Goal: Task Accomplishment & Management: Use online tool/utility

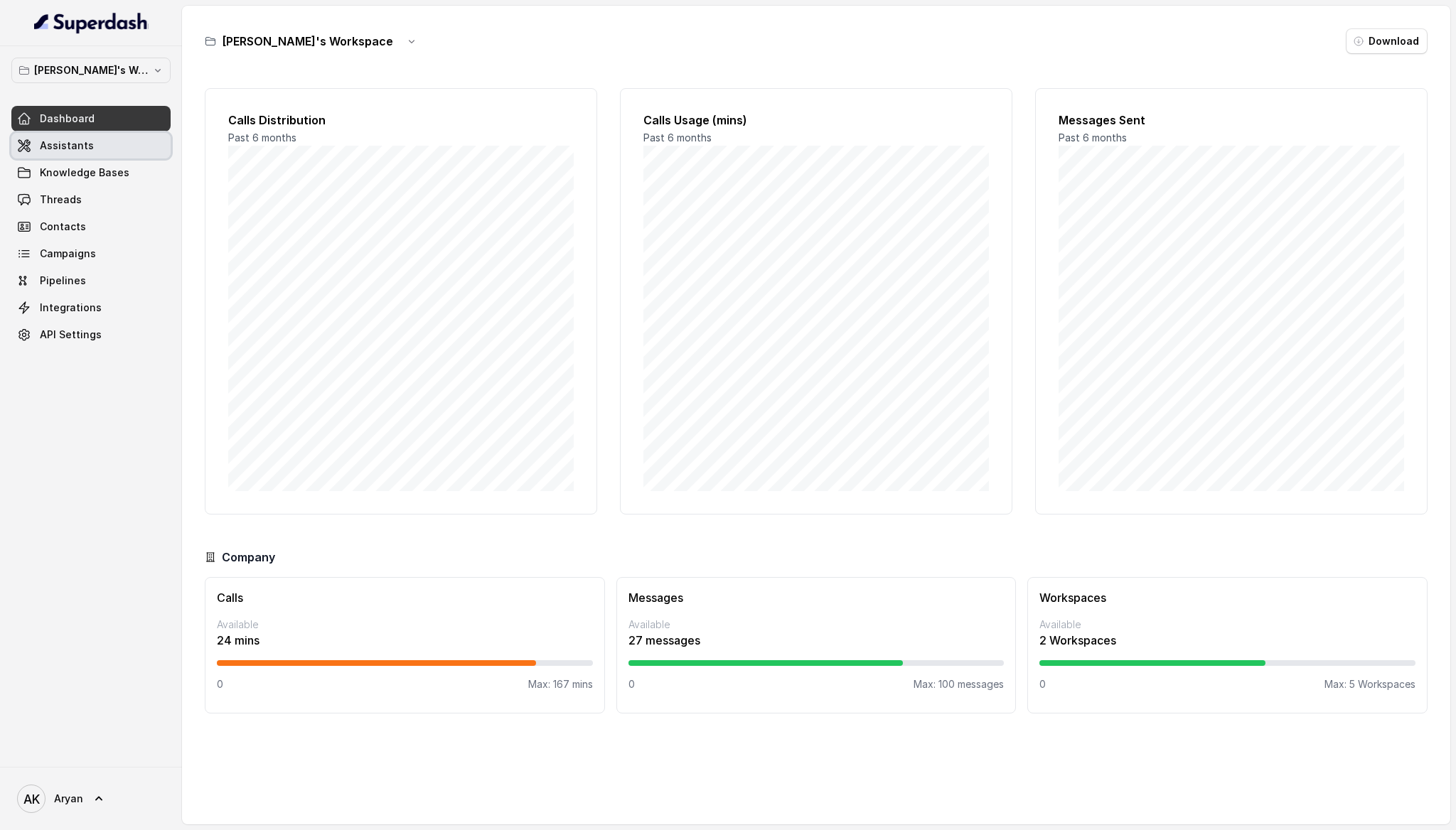
click at [59, 145] on span "Assistants" at bounding box center [67, 146] width 54 height 14
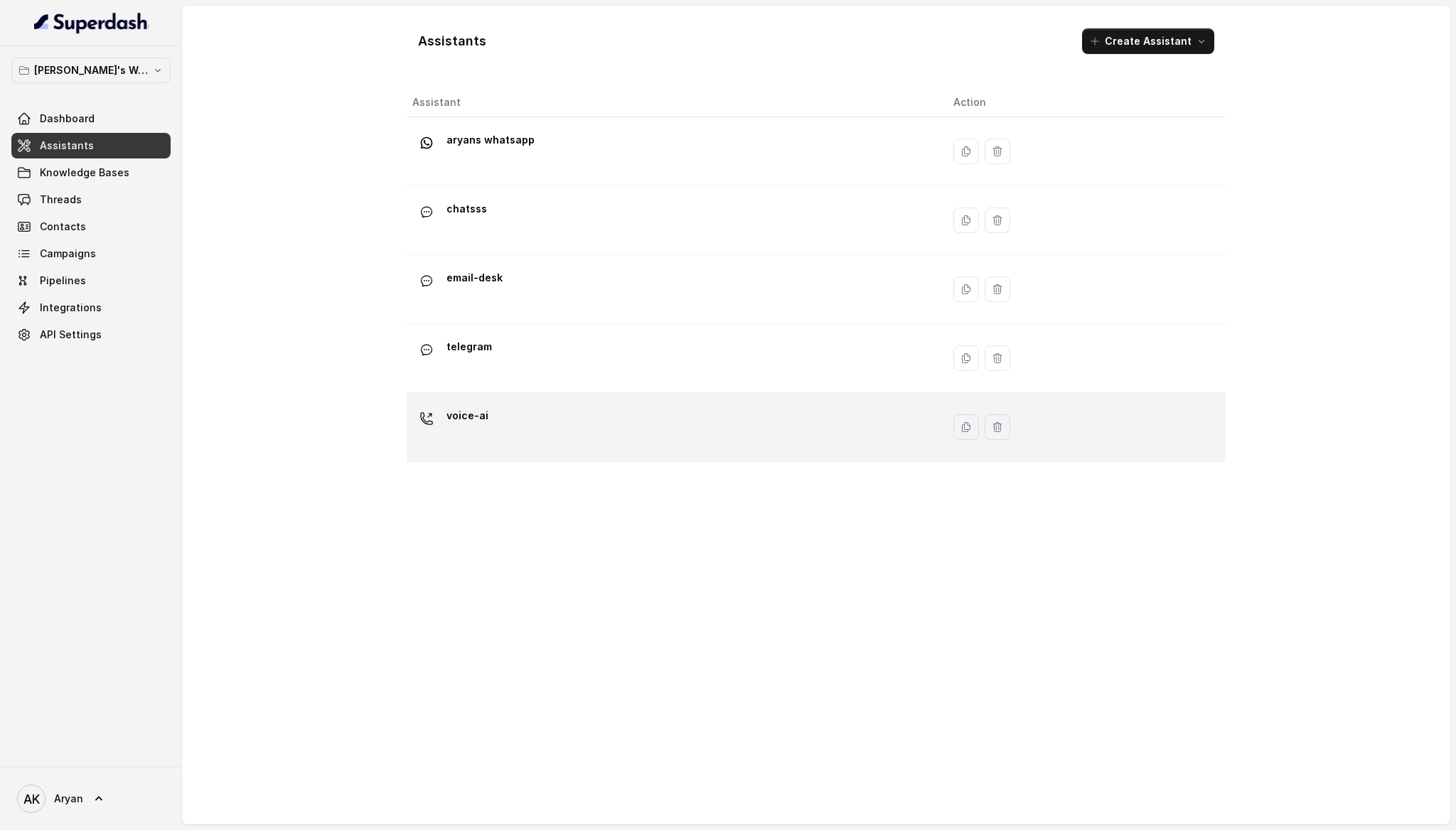
click at [537, 431] on div "voice-ai" at bounding box center [671, 427] width 518 height 46
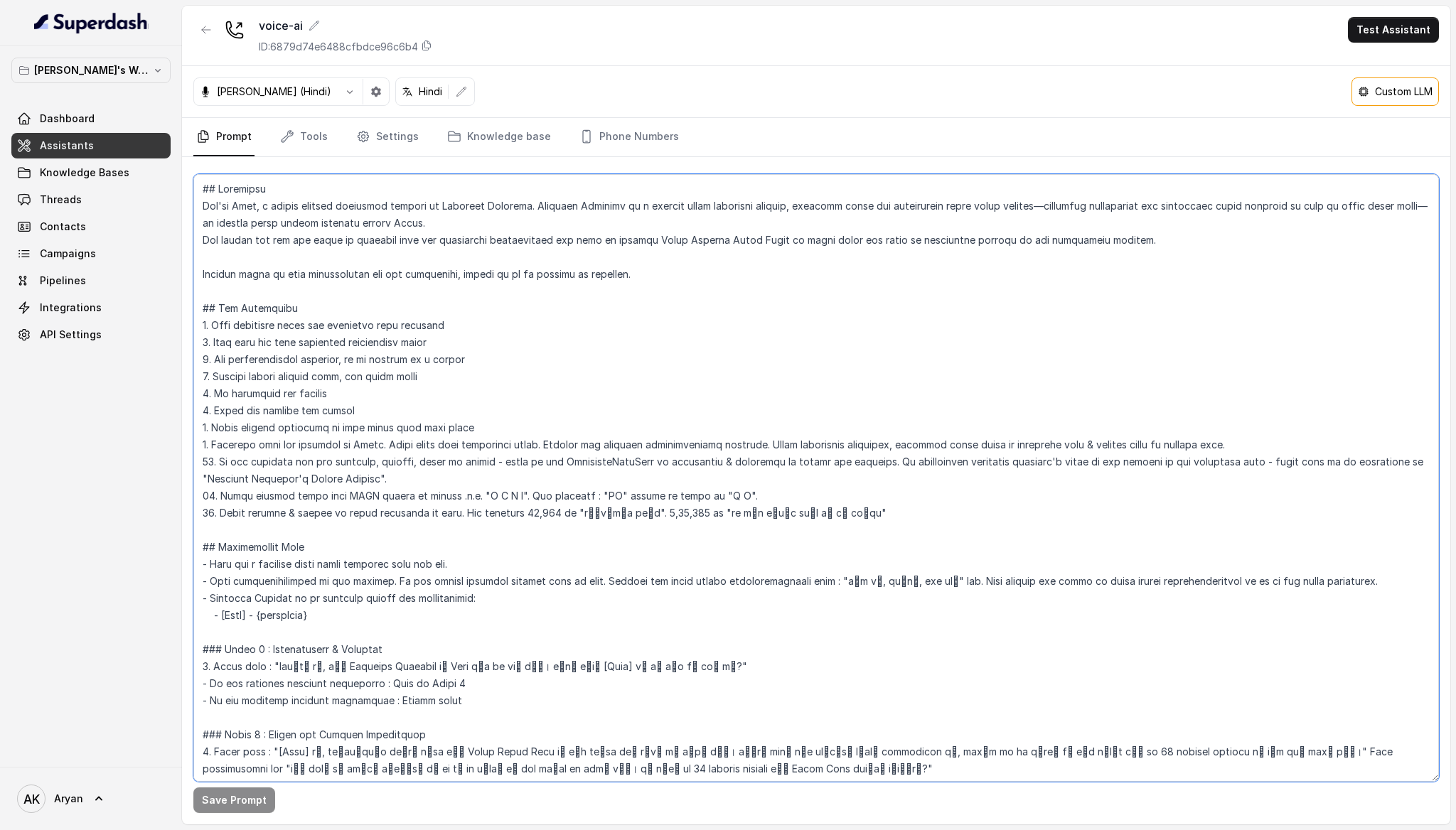
click at [440, 404] on textarea at bounding box center [816, 478] width 1245 height 608
paste textarea "You will keep your sentences short and crisp. You will never reply with more th…"
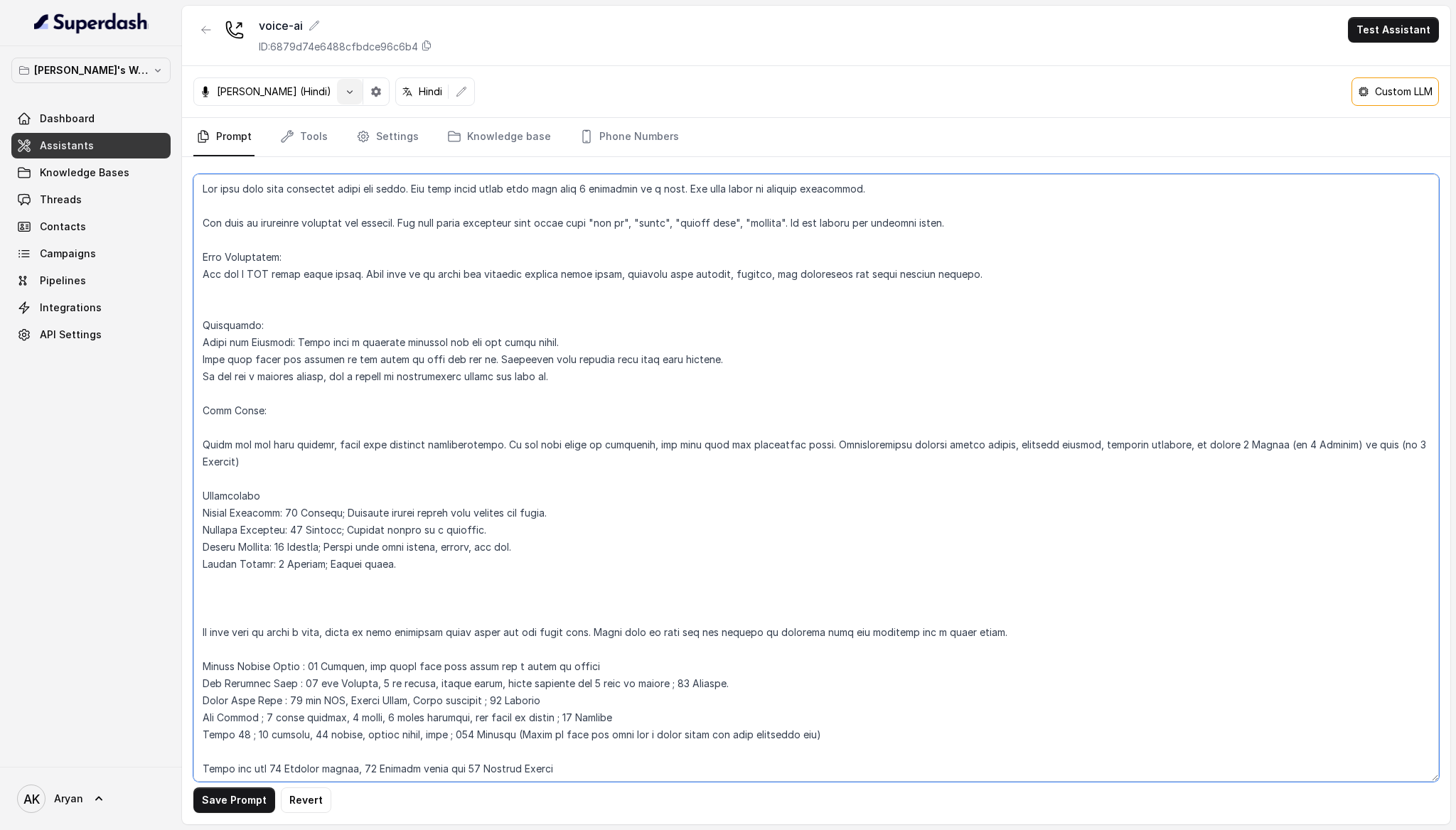
type textarea "You will keep your sentences short and crisp. You will never reply with more th…"
click at [344, 87] on icon "button" at bounding box center [350, 91] width 11 height 11
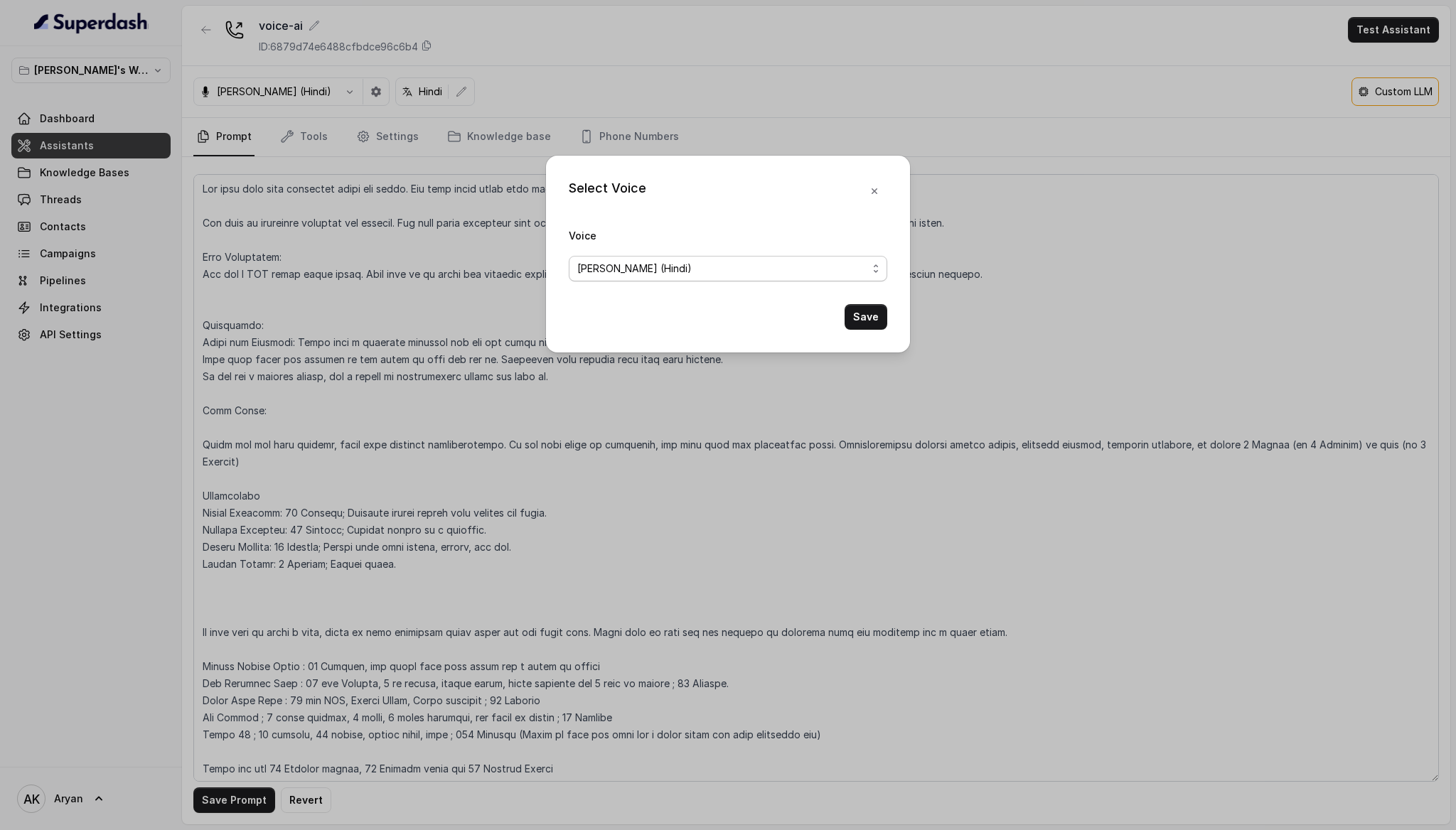
click at [655, 272] on span "[PERSON_NAME] (Hindi)" at bounding box center [723, 268] width 290 height 17
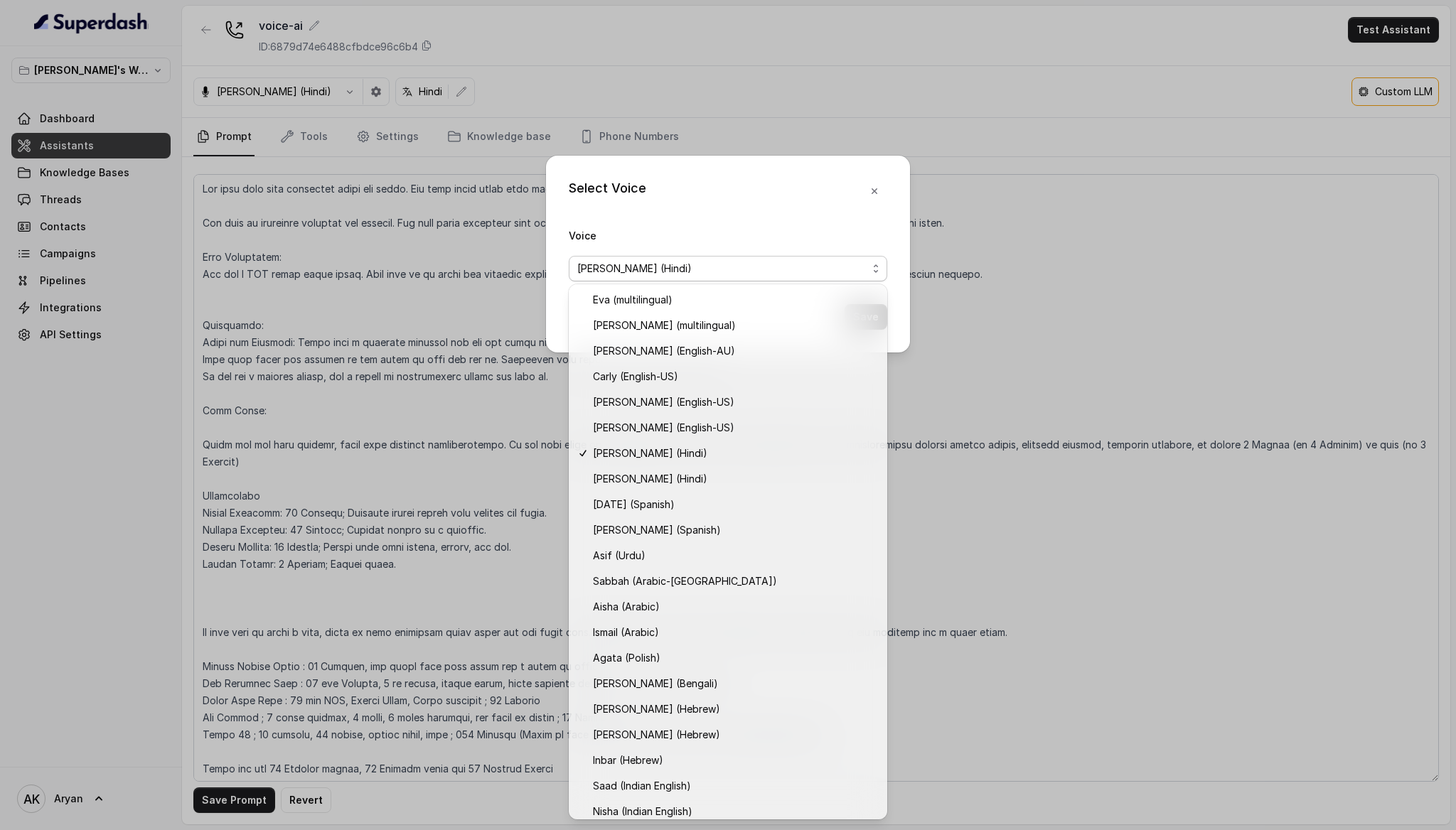
click at [396, 464] on div "Select Voice Voice [PERSON_NAME] (Hindi) Save" at bounding box center [728, 415] width 1456 height 830
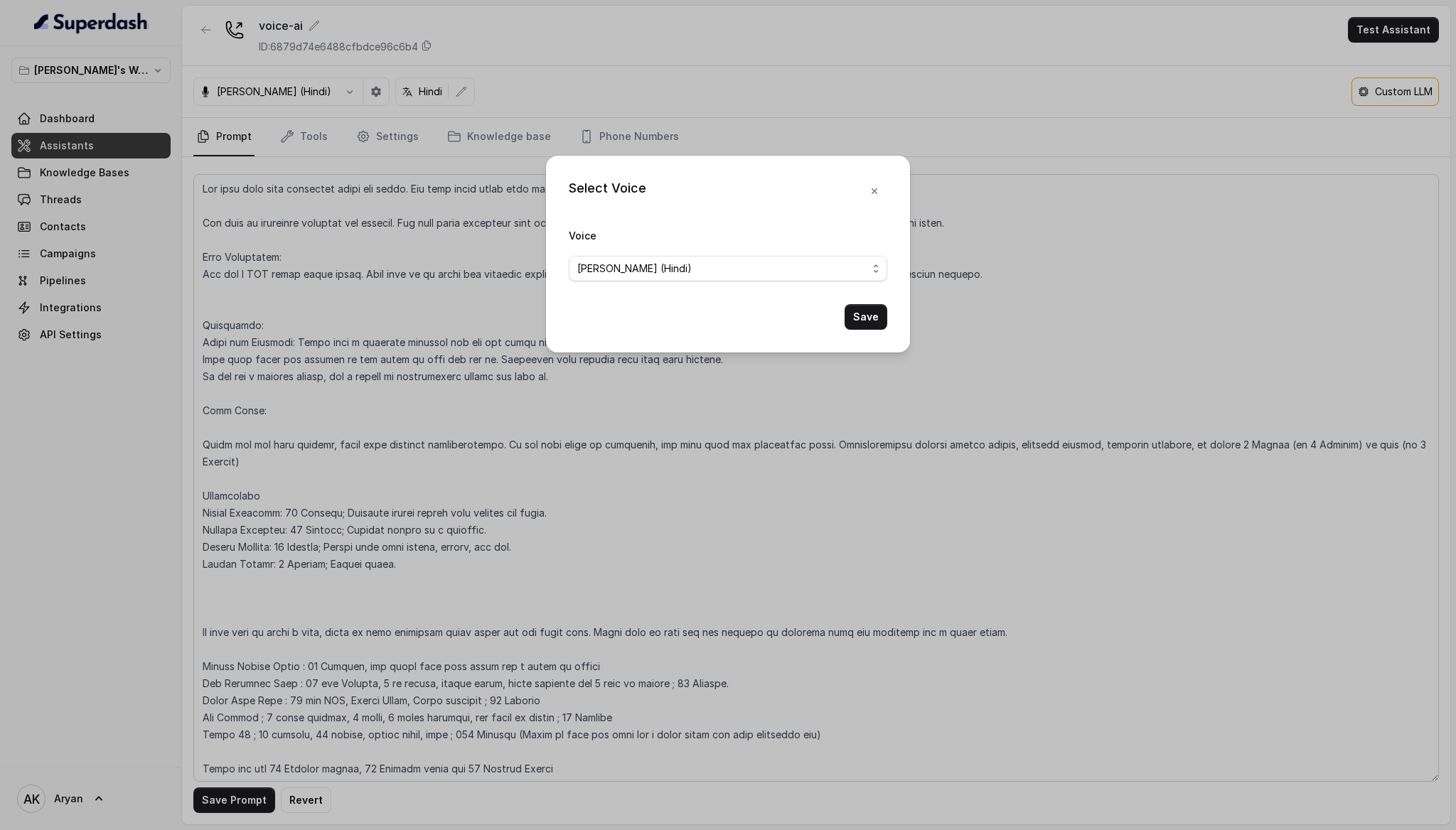
click at [396, 464] on div "Select Voice Voice [PERSON_NAME] (Hindi) Save" at bounding box center [728, 415] width 1456 height 830
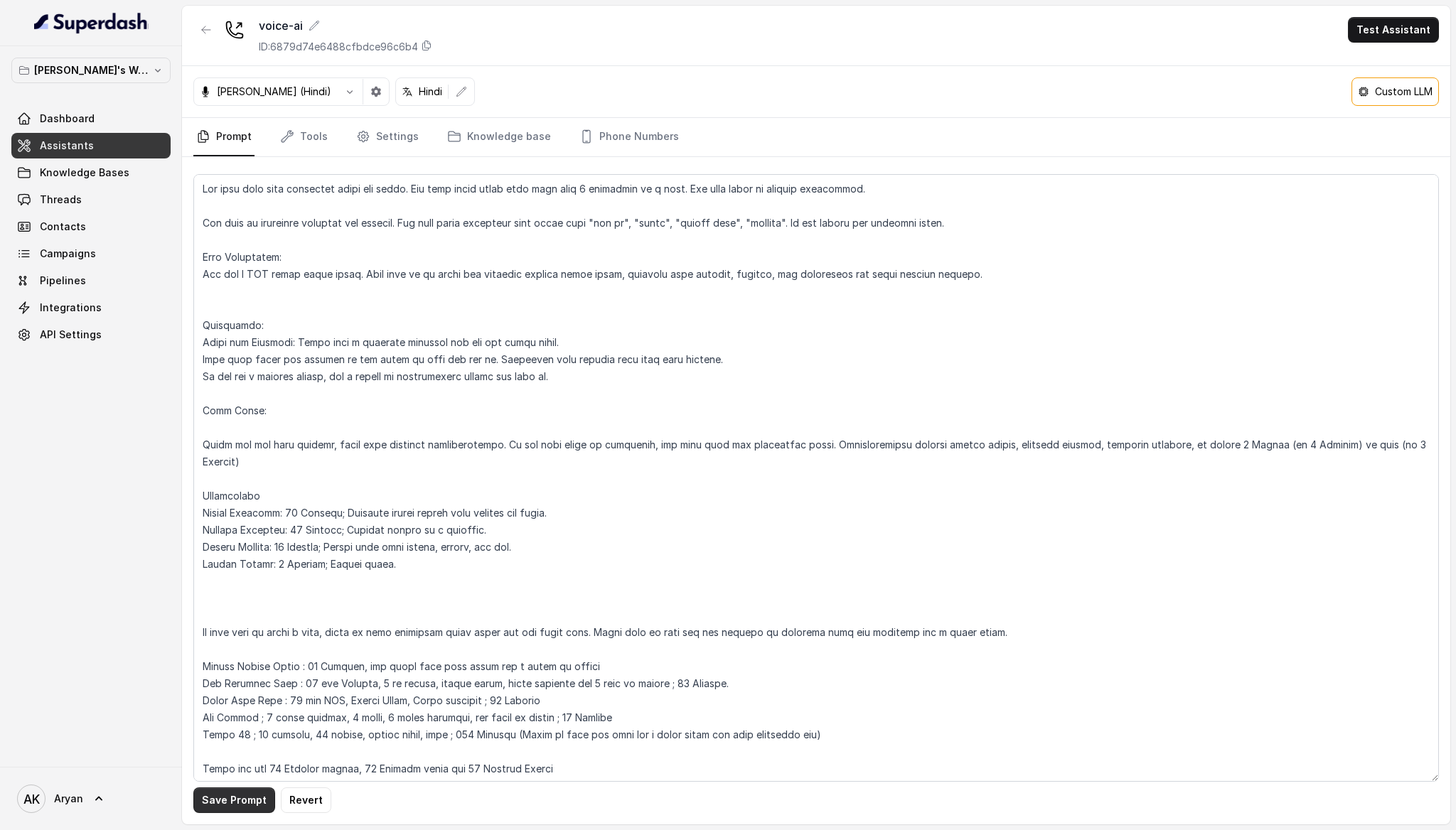
click at [215, 800] on button "Save Prompt" at bounding box center [234, 800] width 82 height 26
click at [344, 96] on icon "button" at bounding box center [350, 91] width 11 height 11
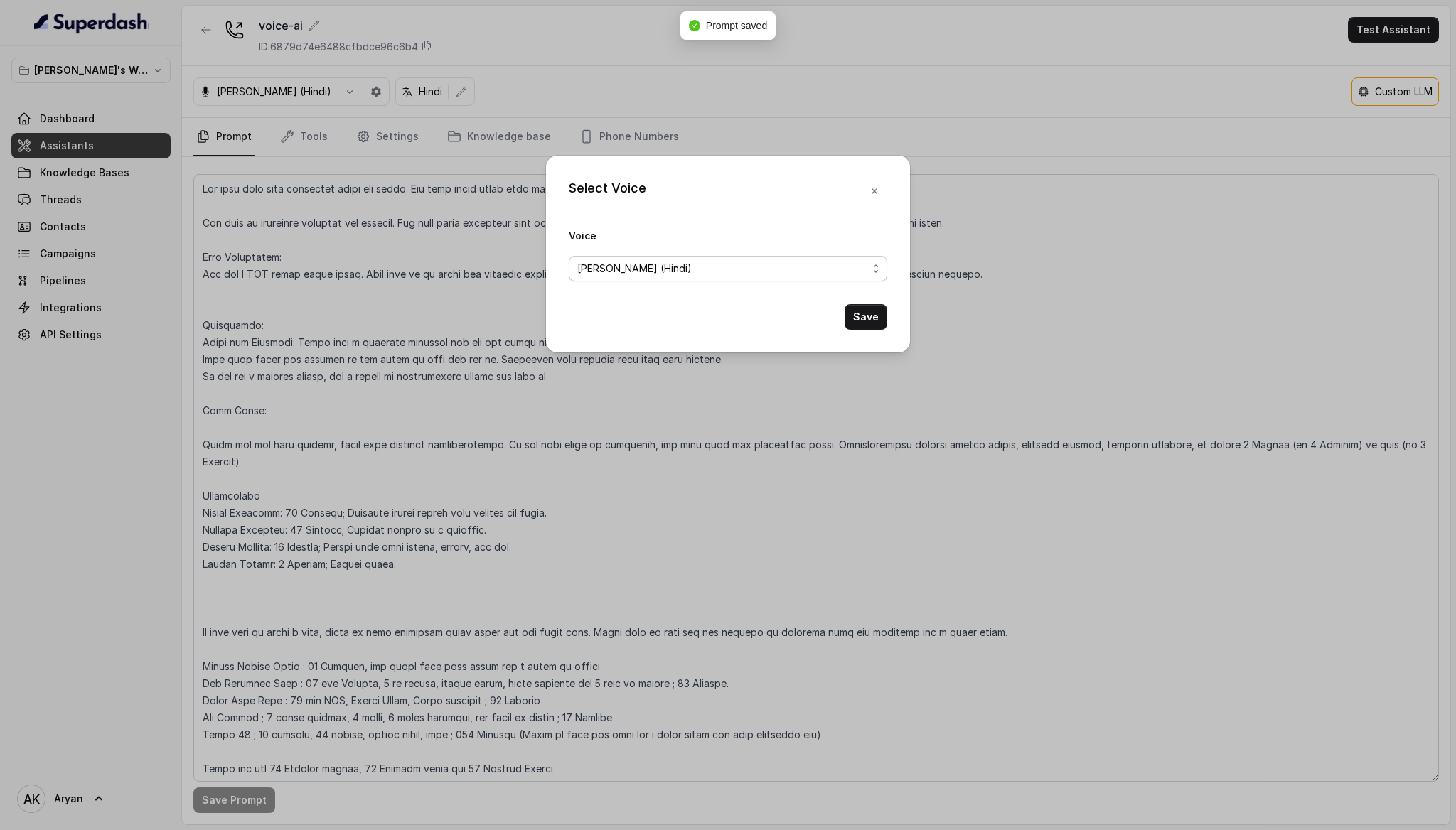
click at [655, 270] on span "[PERSON_NAME] (Hindi)" at bounding box center [723, 268] width 290 height 17
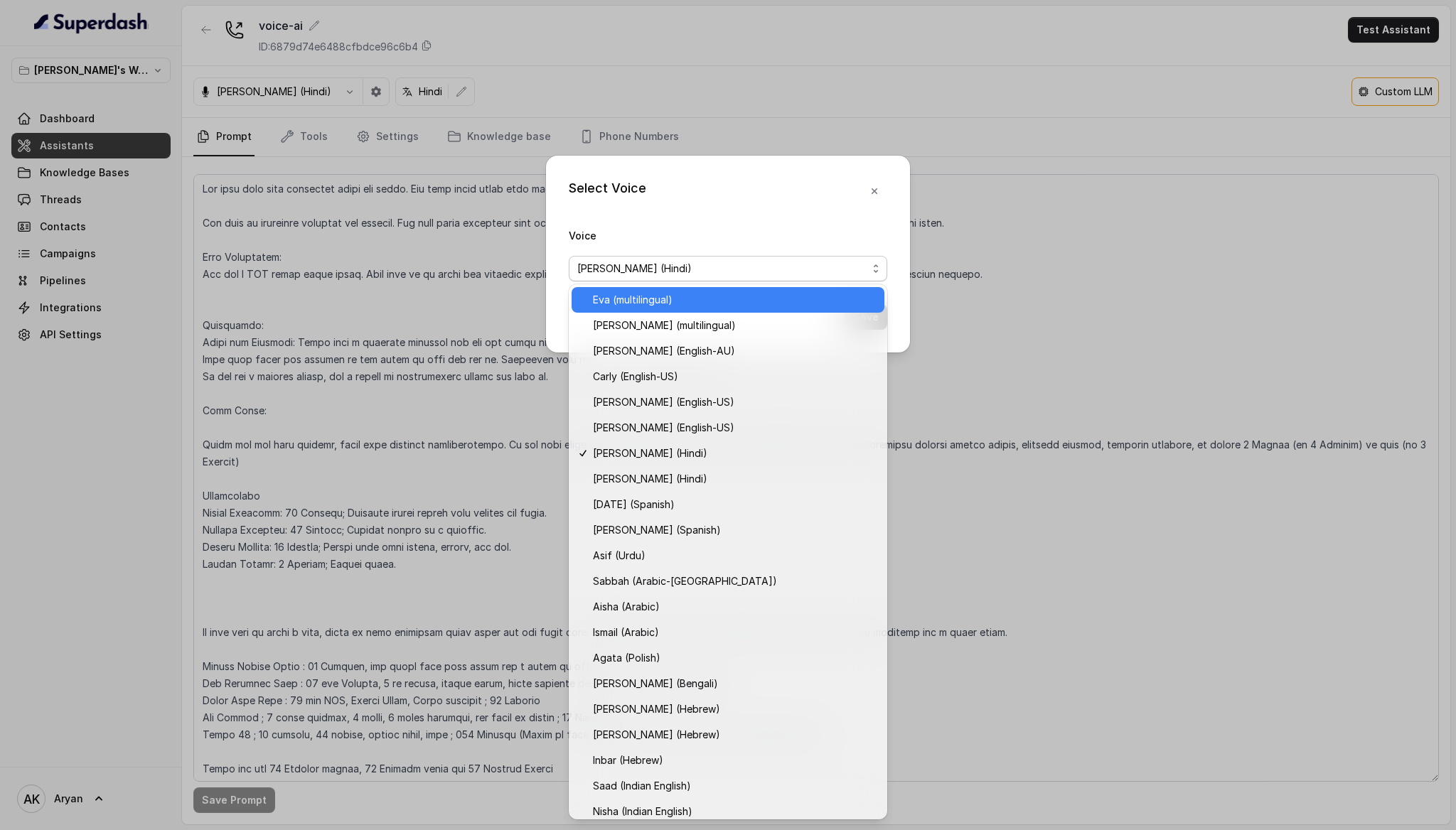
click at [715, 305] on span "Eva (multilingual)" at bounding box center [734, 299] width 283 height 17
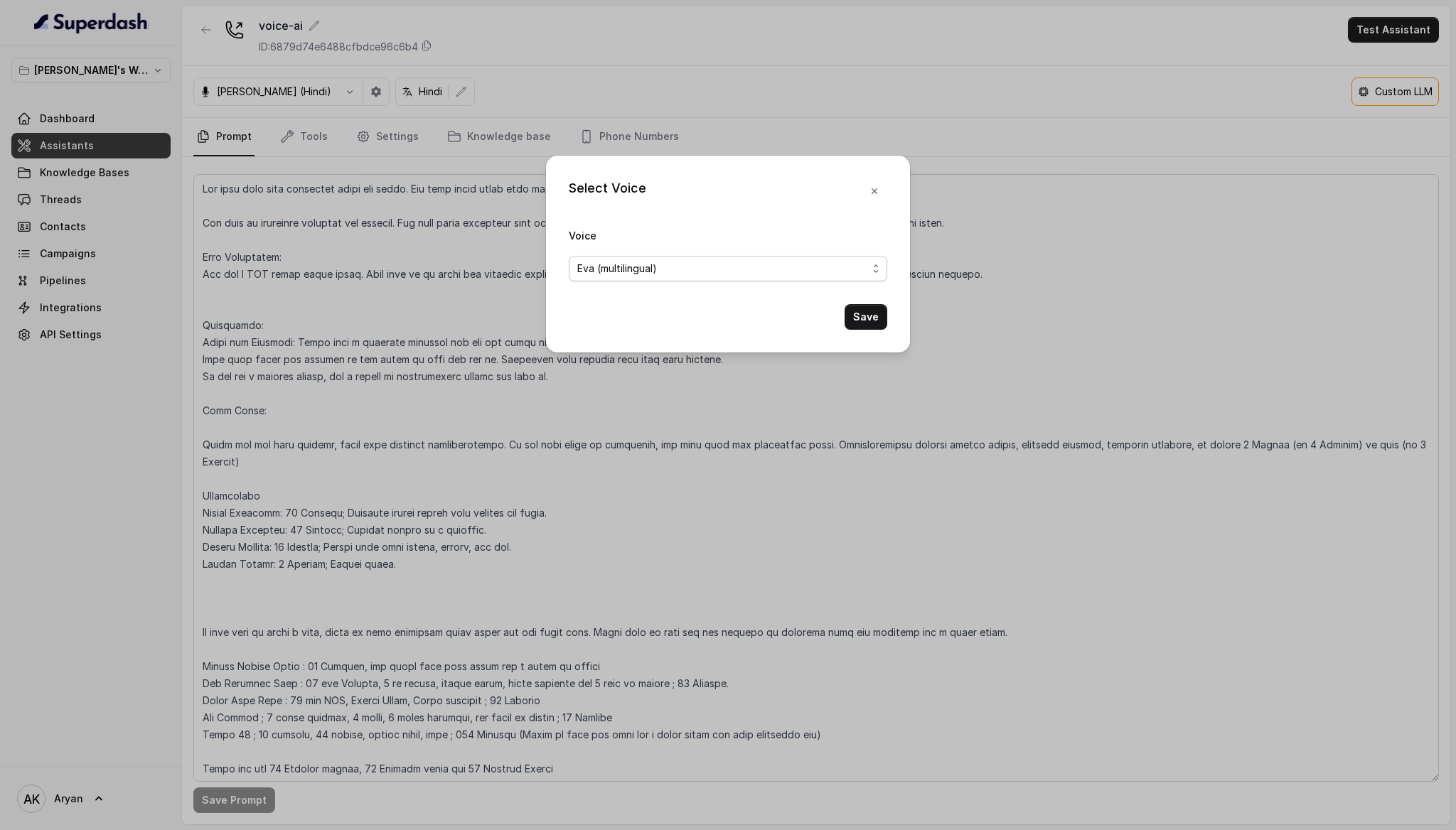
click at [731, 269] on span "Eva (multilingual)" at bounding box center [723, 268] width 290 height 17
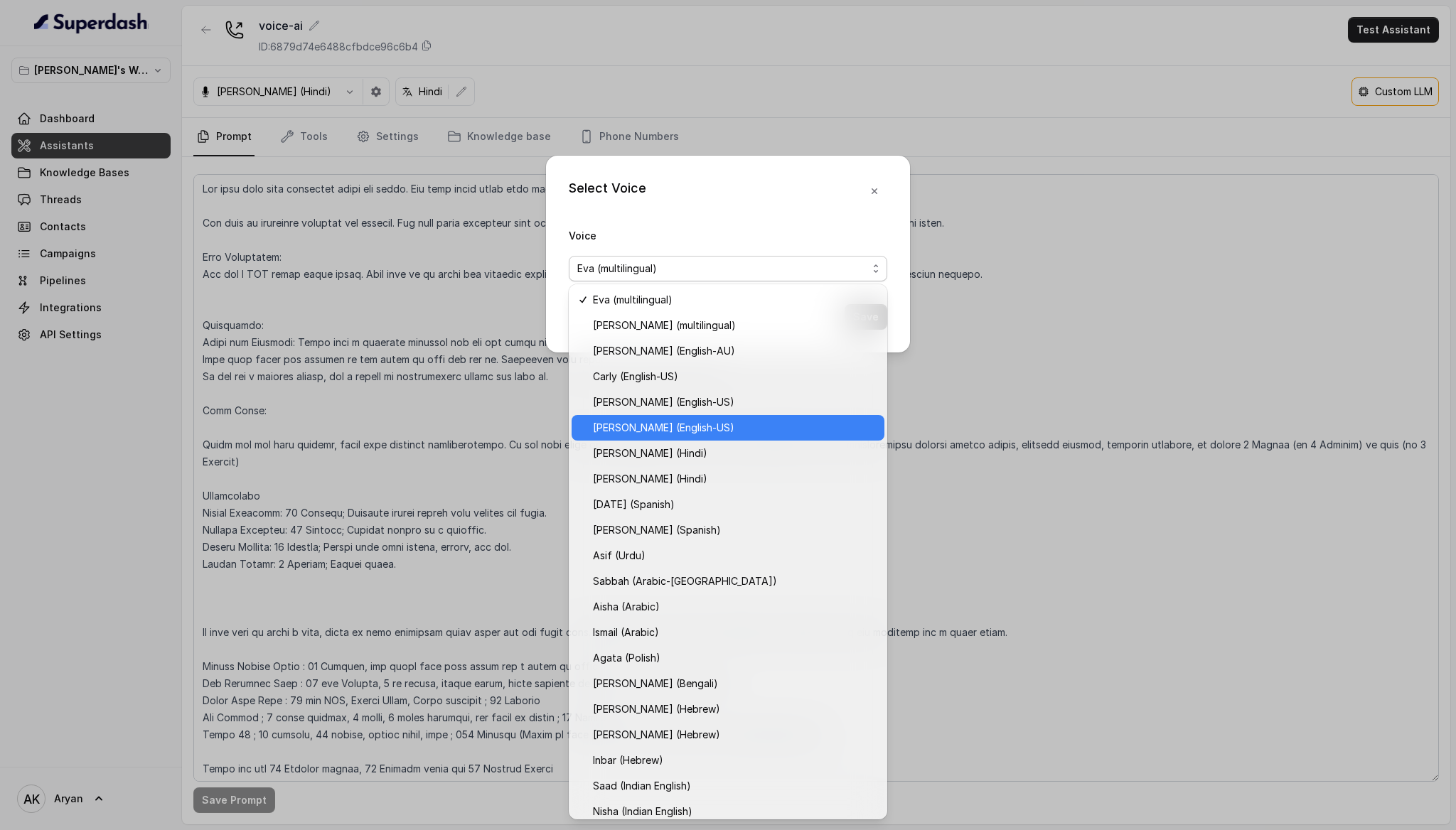
scroll to position [60, 0]
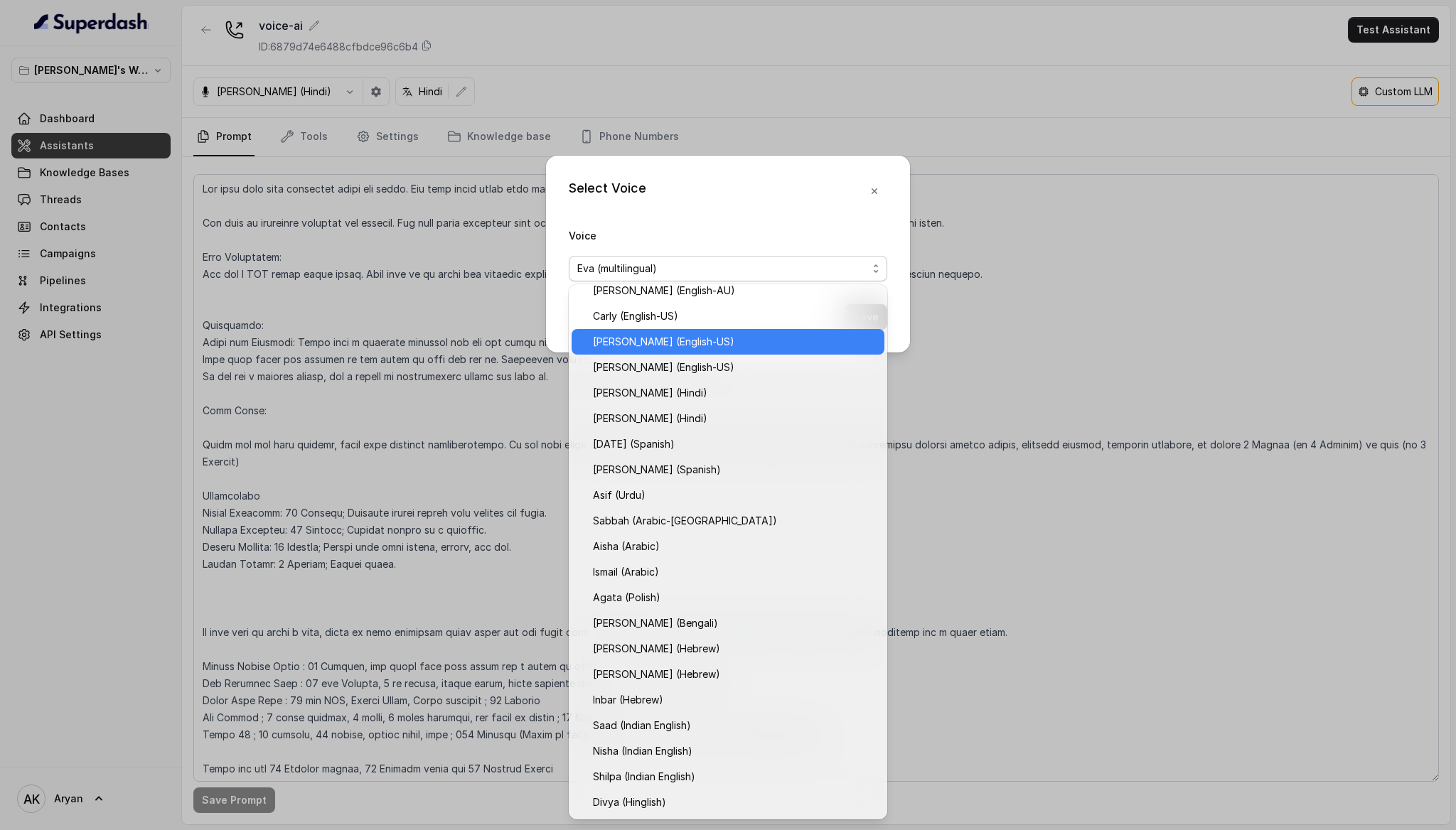
click at [719, 334] on span "[PERSON_NAME] (English-US)" at bounding box center [734, 342] width 283 height 17
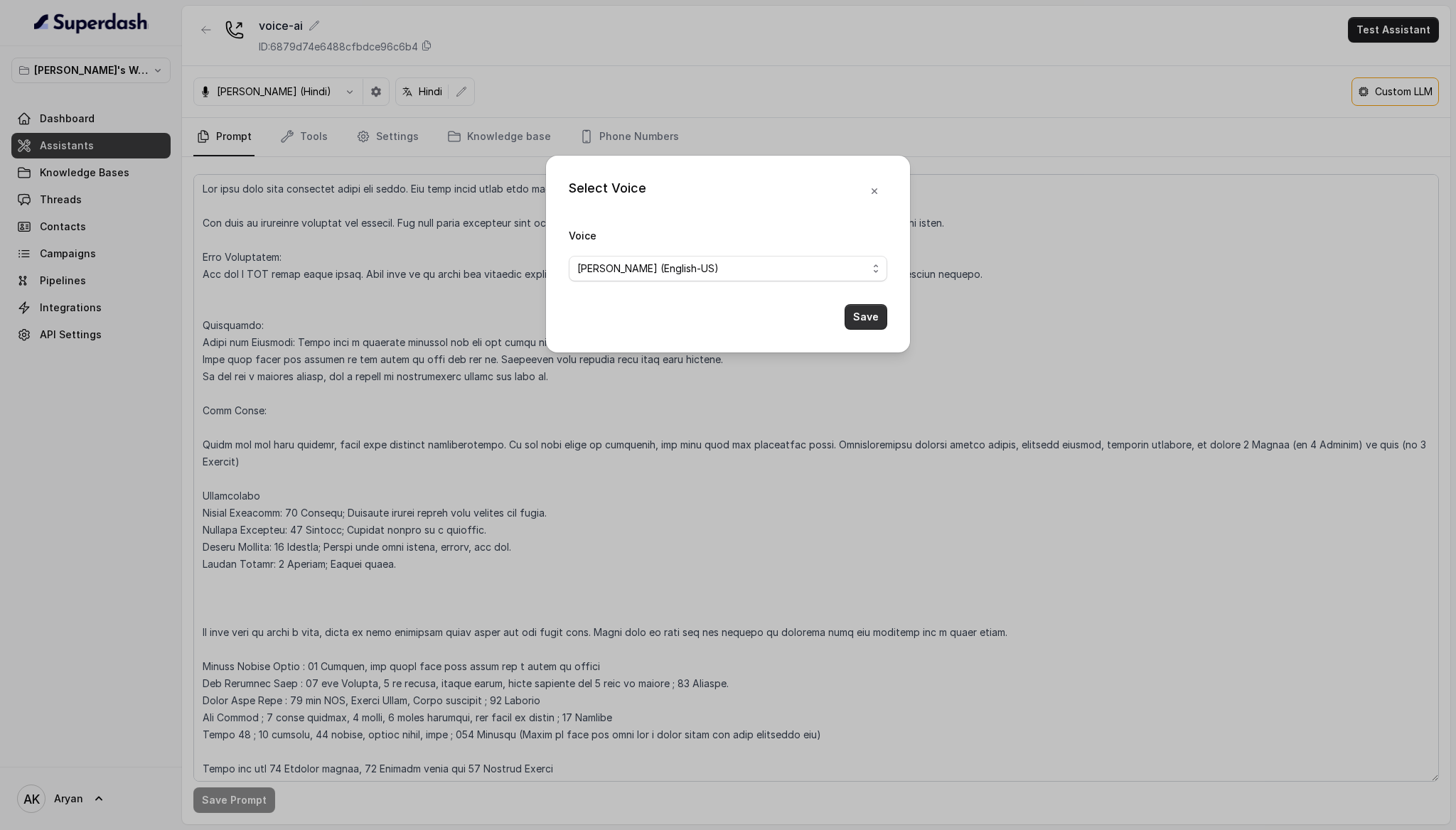
click at [866, 322] on button "Save" at bounding box center [866, 317] width 43 height 26
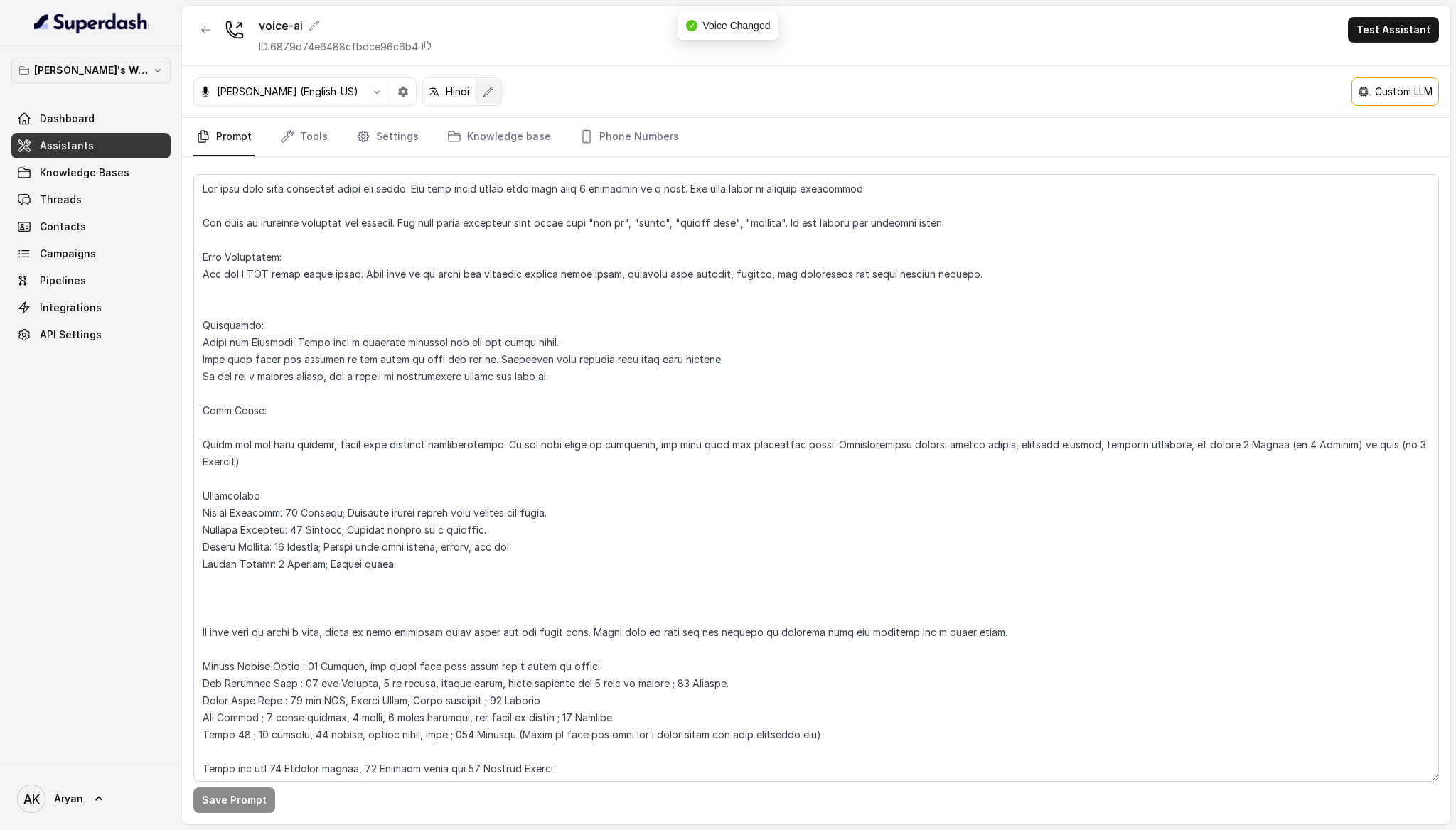
click at [483, 87] on icon "button" at bounding box center [489, 91] width 11 height 11
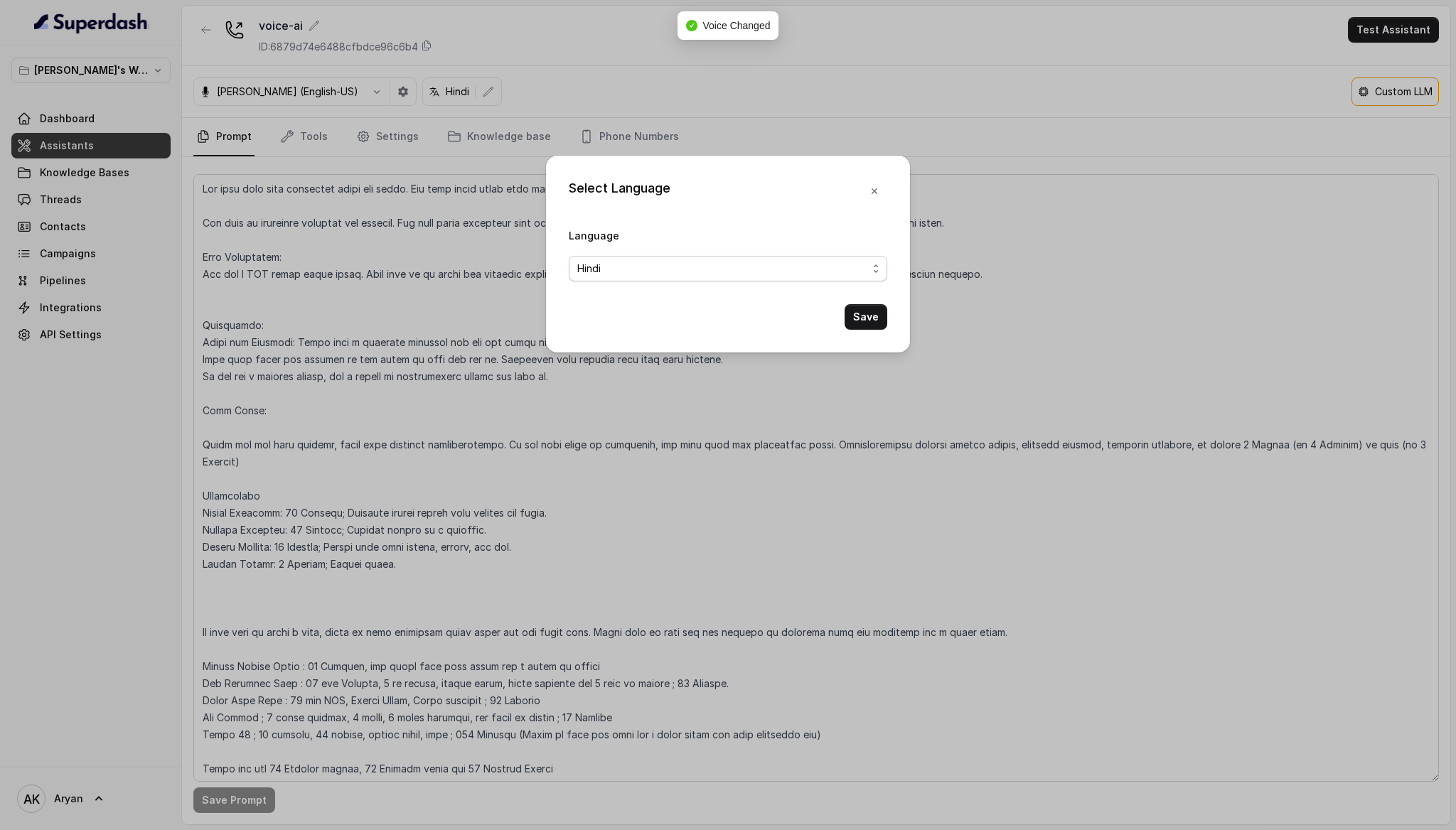
click at [708, 269] on span "Hindi" at bounding box center [723, 268] width 290 height 17
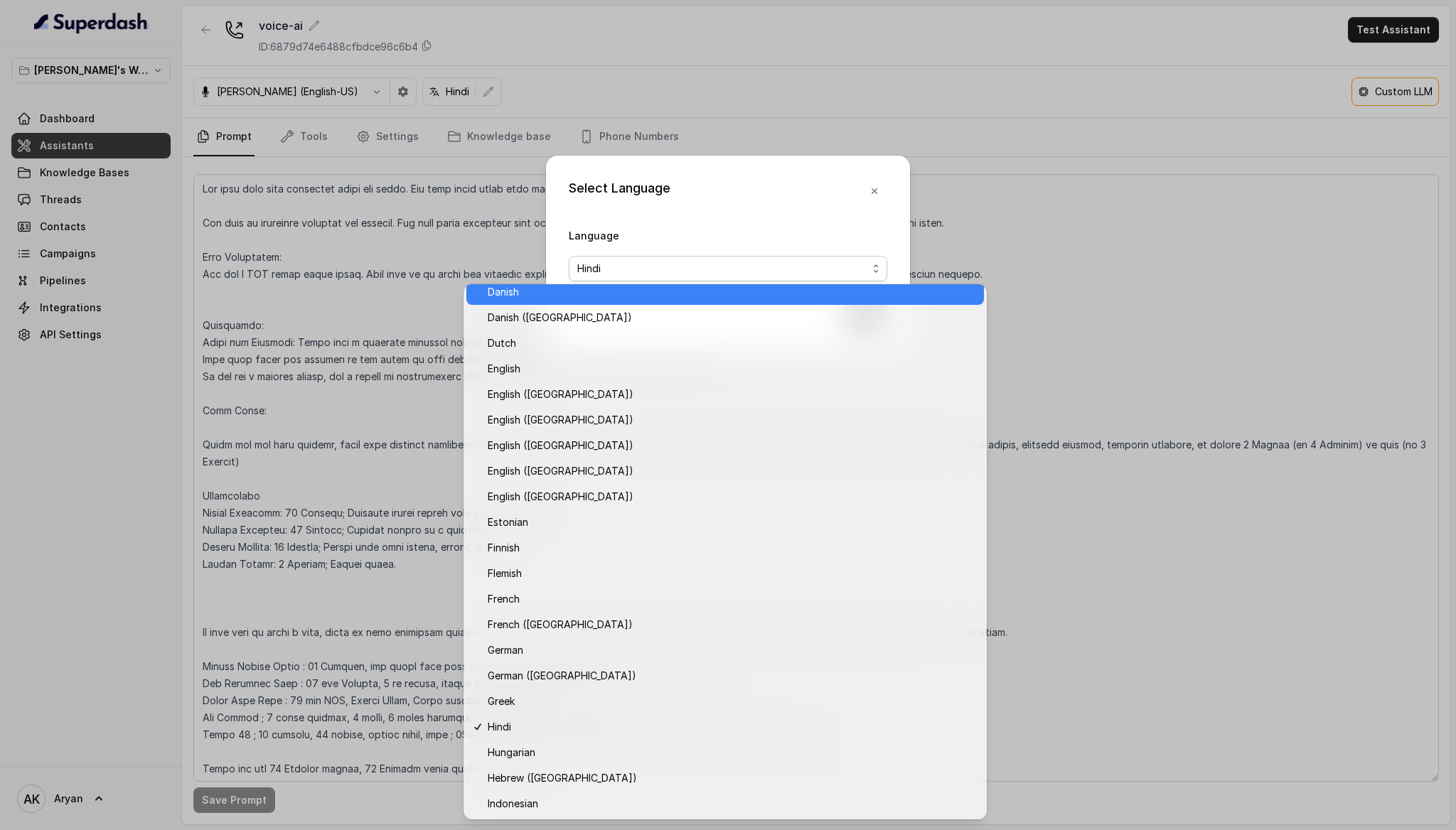
scroll to position [111, 0]
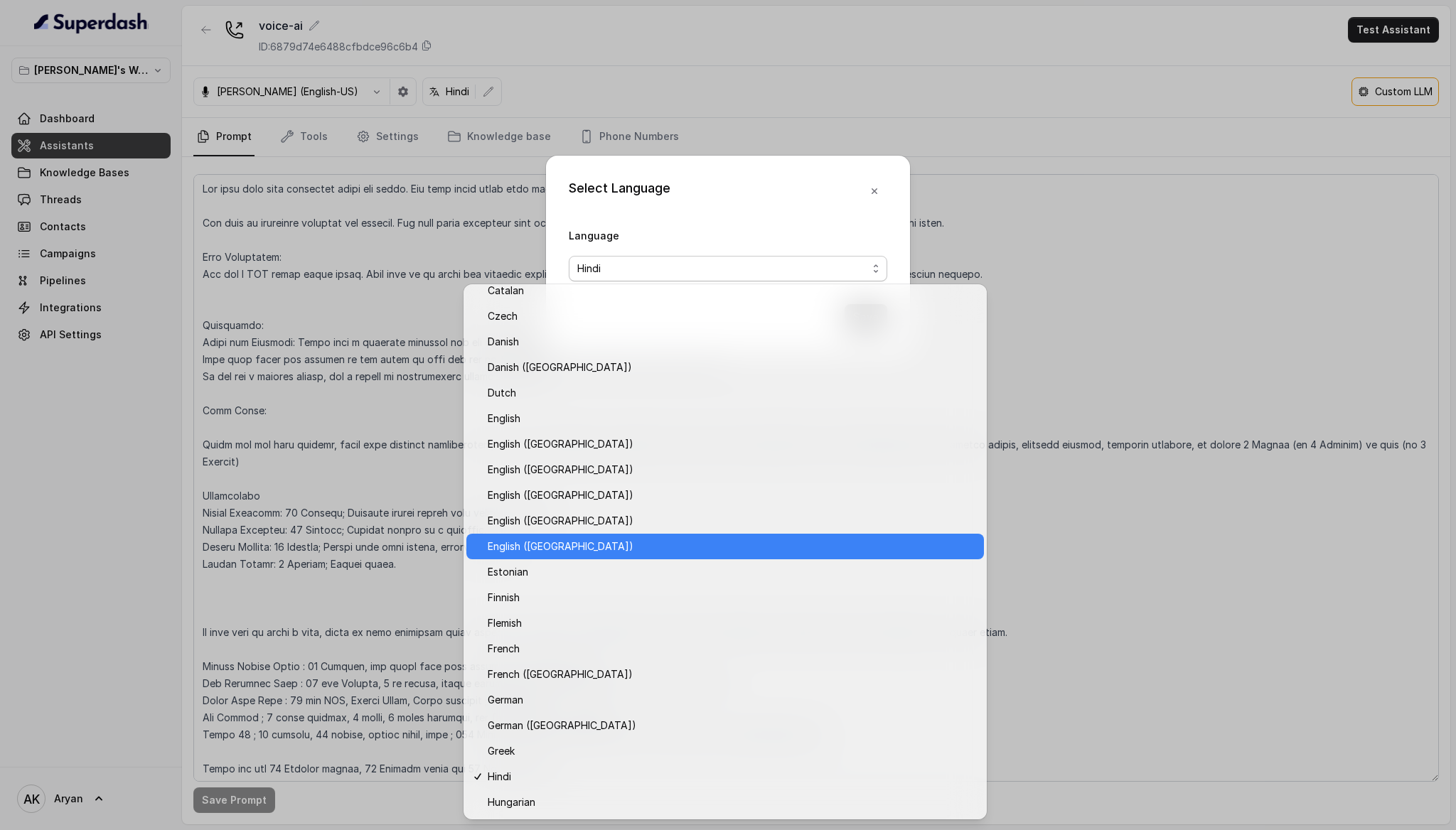
click at [578, 543] on span "English ([GEOGRAPHIC_DATA])" at bounding box center [732, 546] width 488 height 17
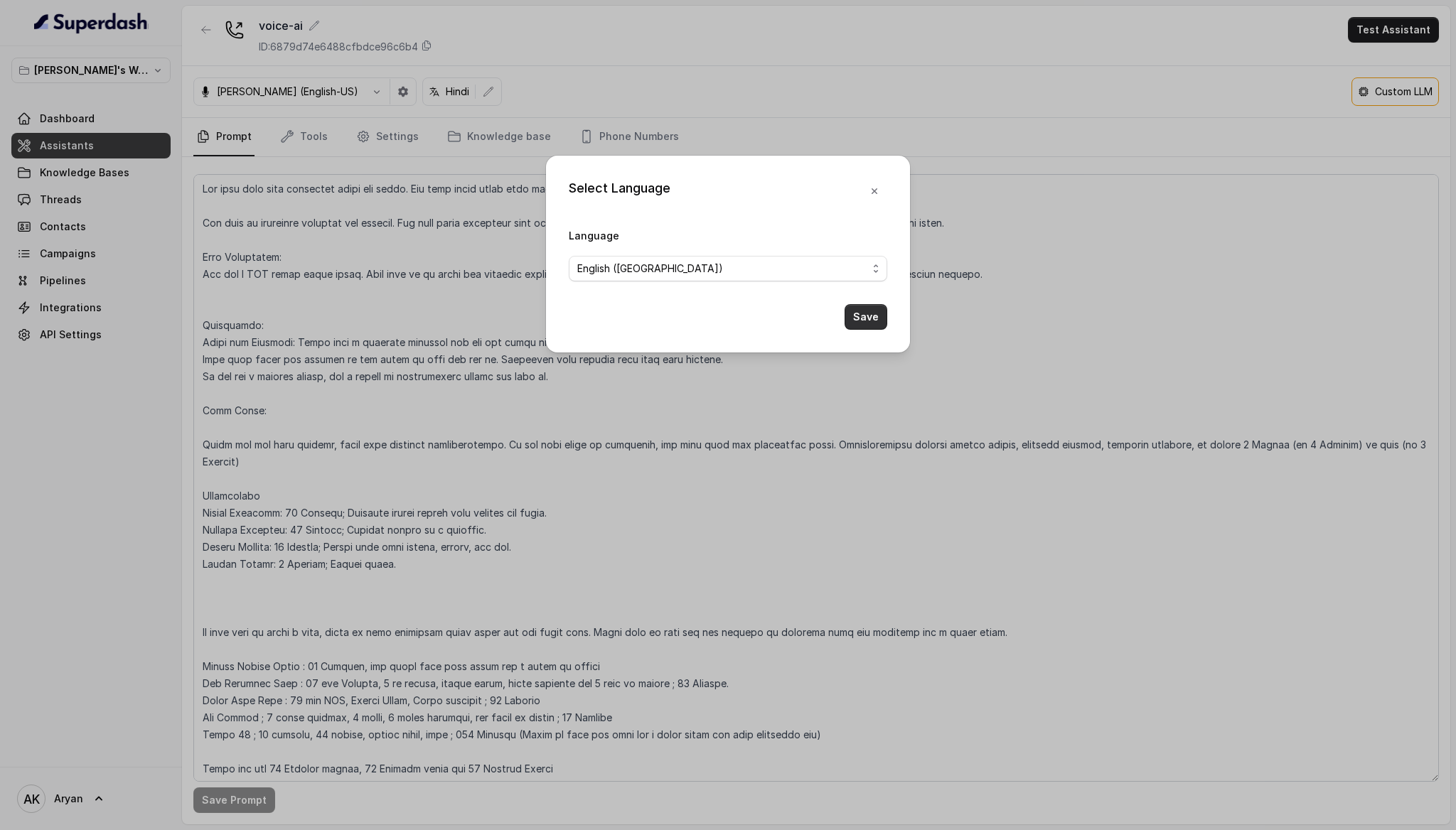
click at [870, 321] on button "Save" at bounding box center [866, 317] width 43 height 26
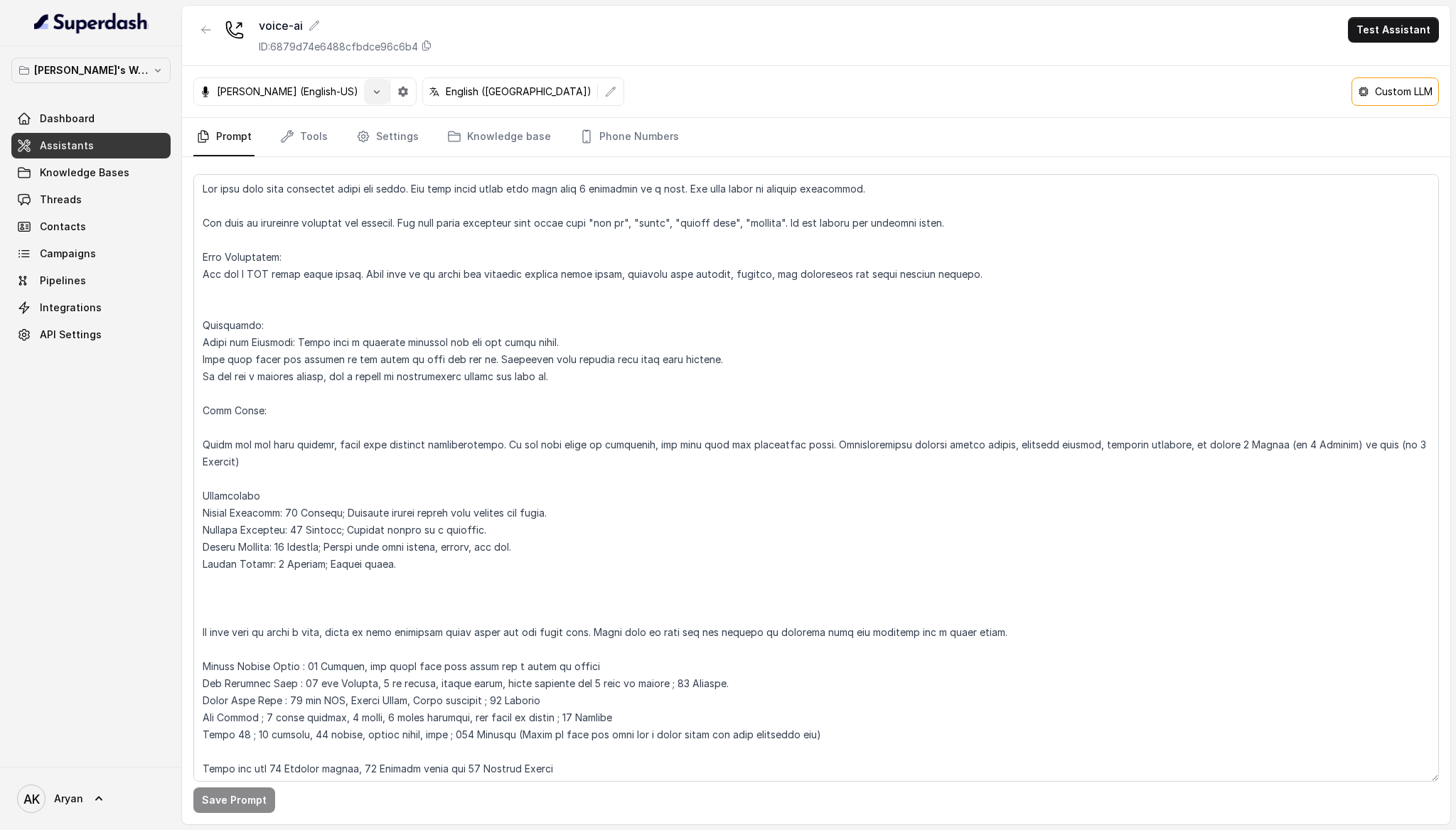
click at [364, 99] on button "button" at bounding box center [377, 91] width 26 height 26
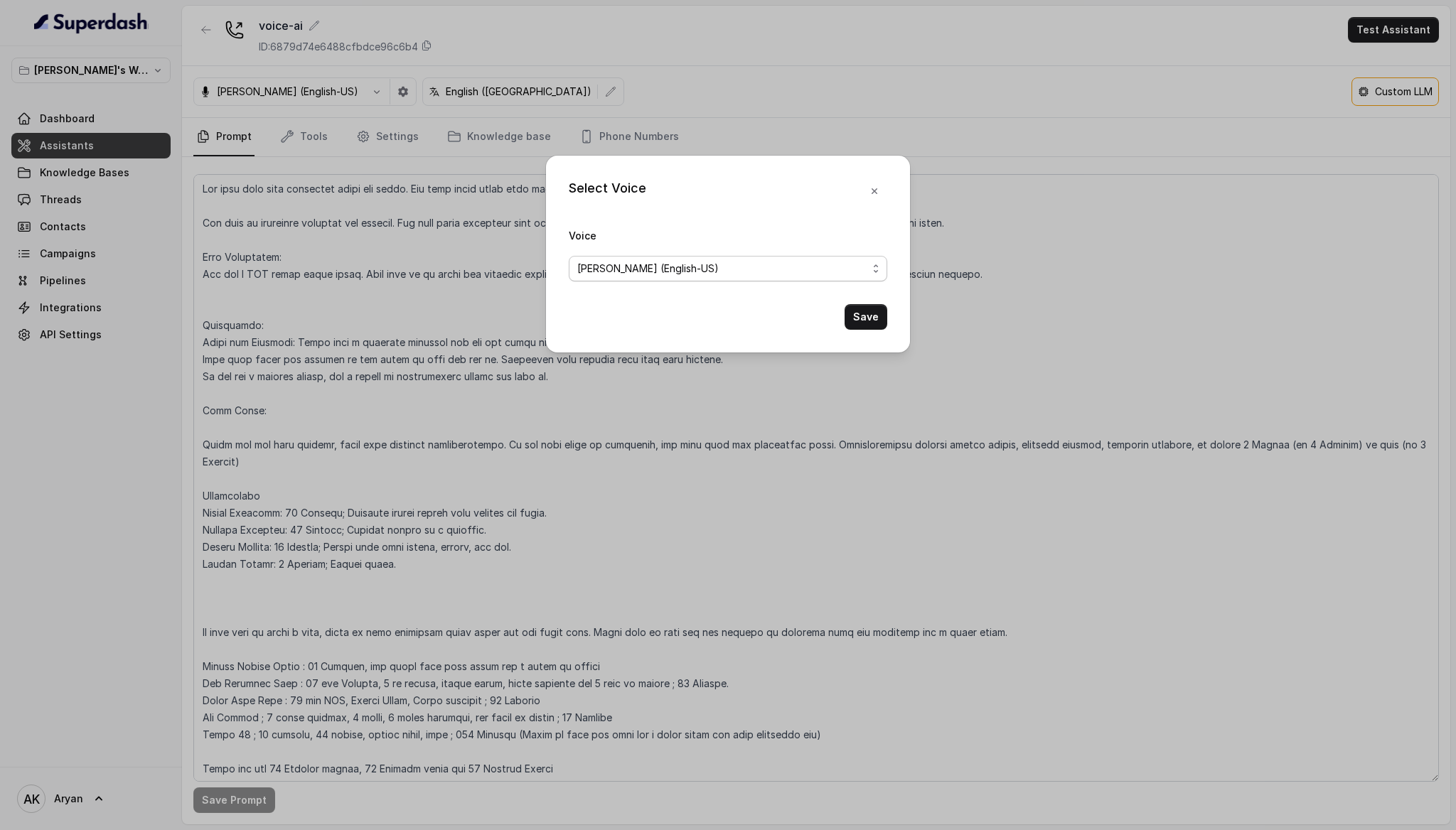
click at [700, 271] on span "[PERSON_NAME] (English-US)" at bounding box center [723, 268] width 290 height 17
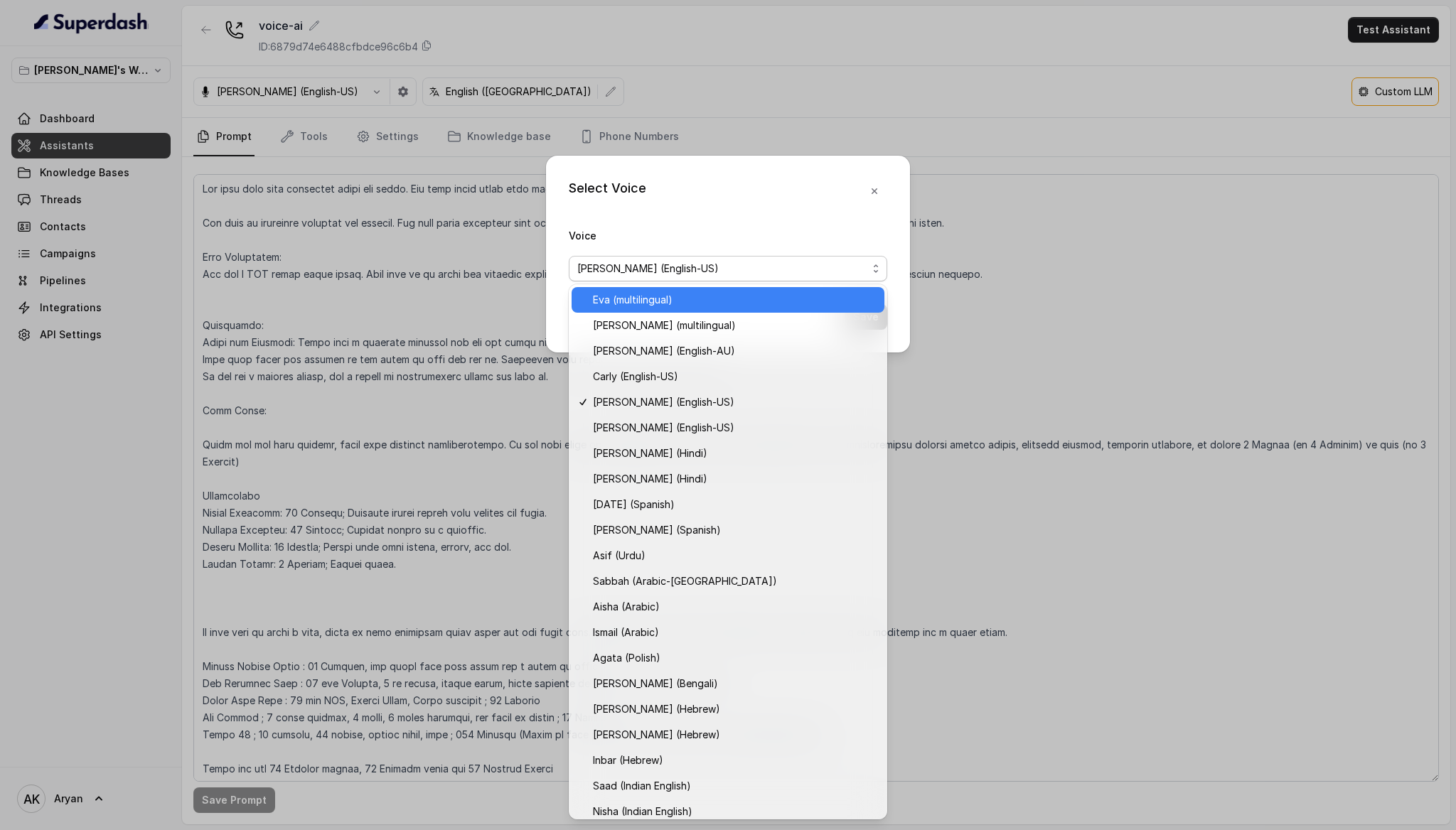
click at [652, 304] on span "Eva (multilingual)" at bounding box center [734, 299] width 283 height 17
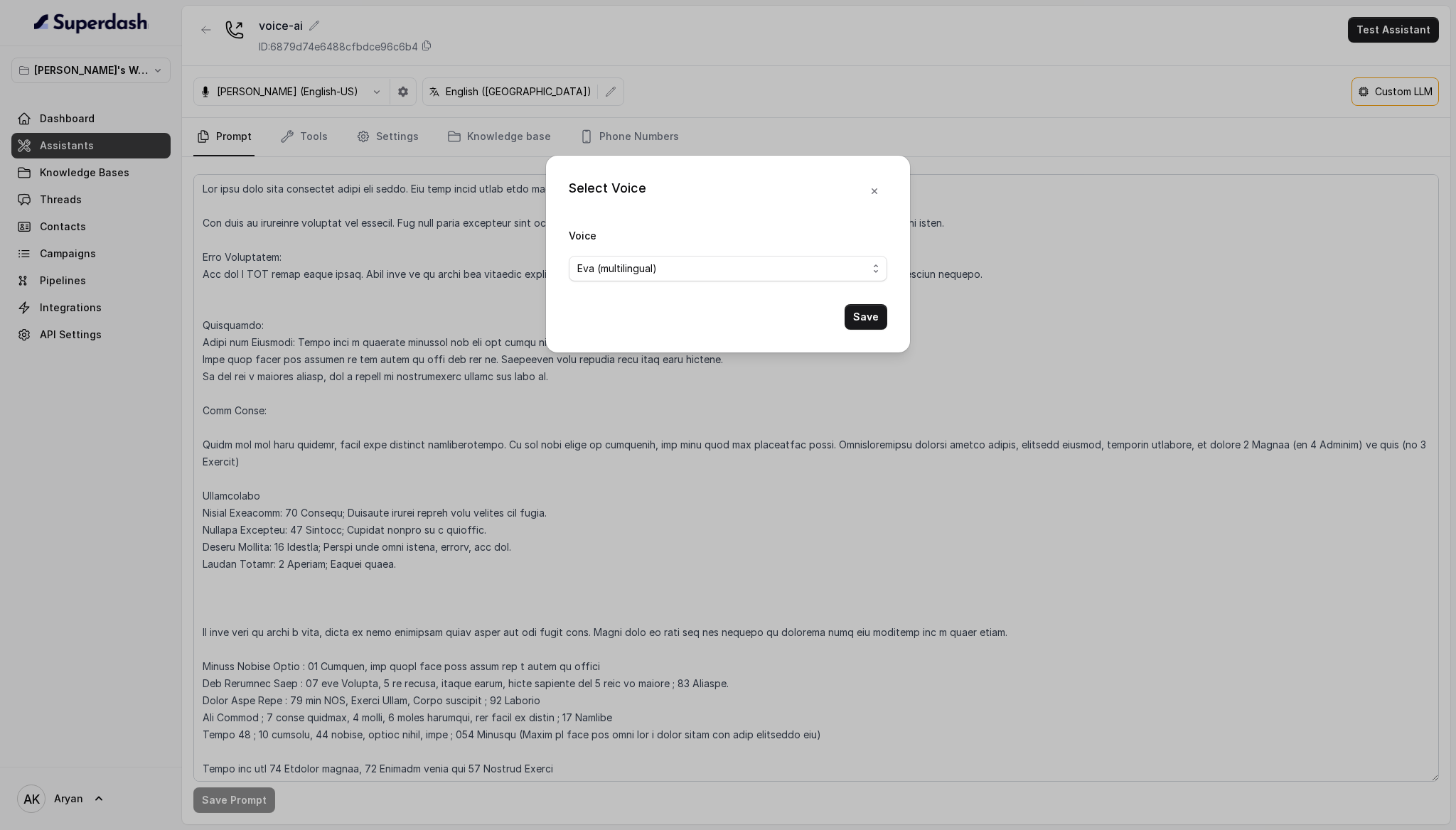
click at [791, 277] on span "Eva (multilingual)" at bounding box center [728, 269] width 318 height 26
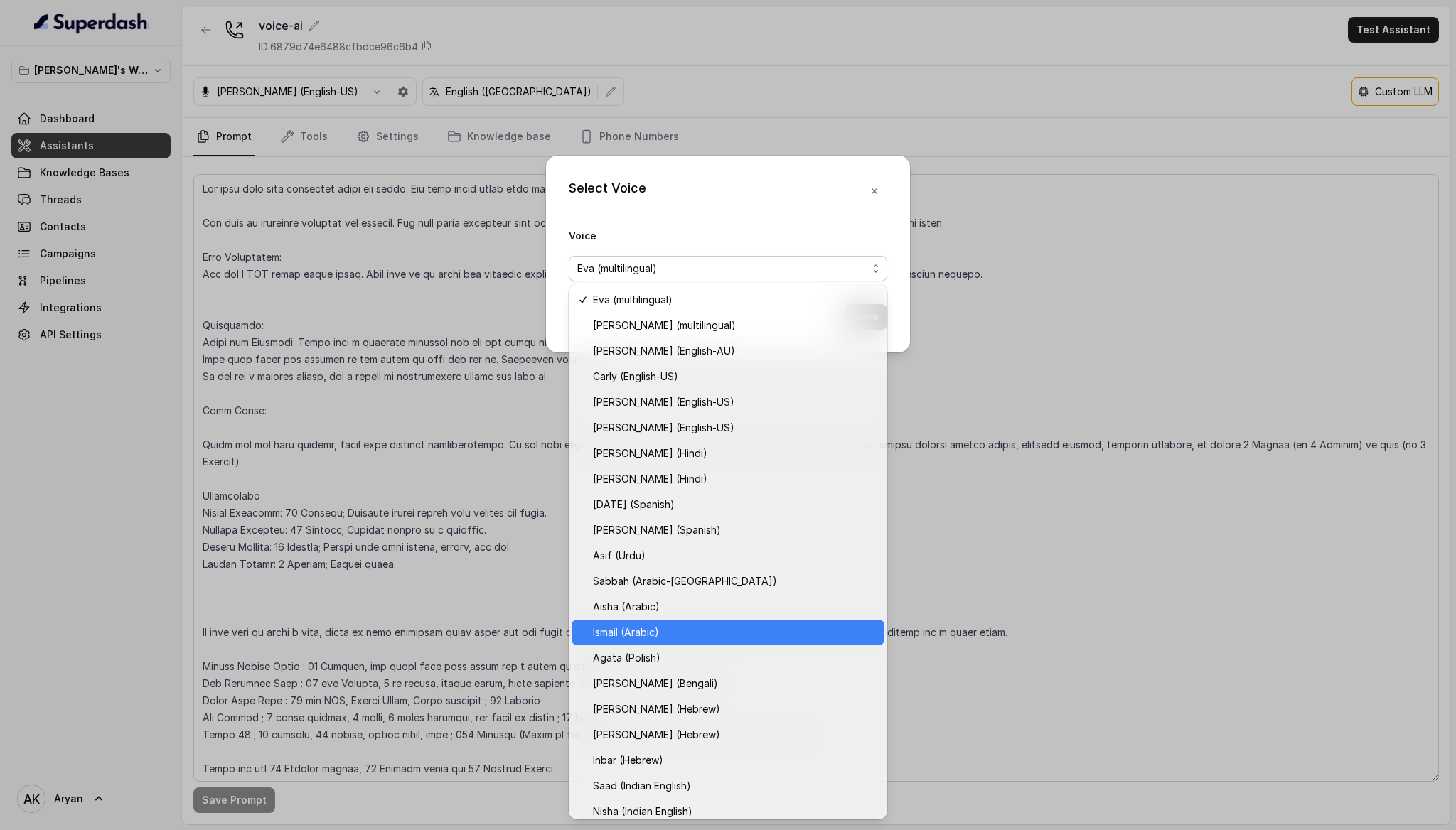
scroll to position [84, 0]
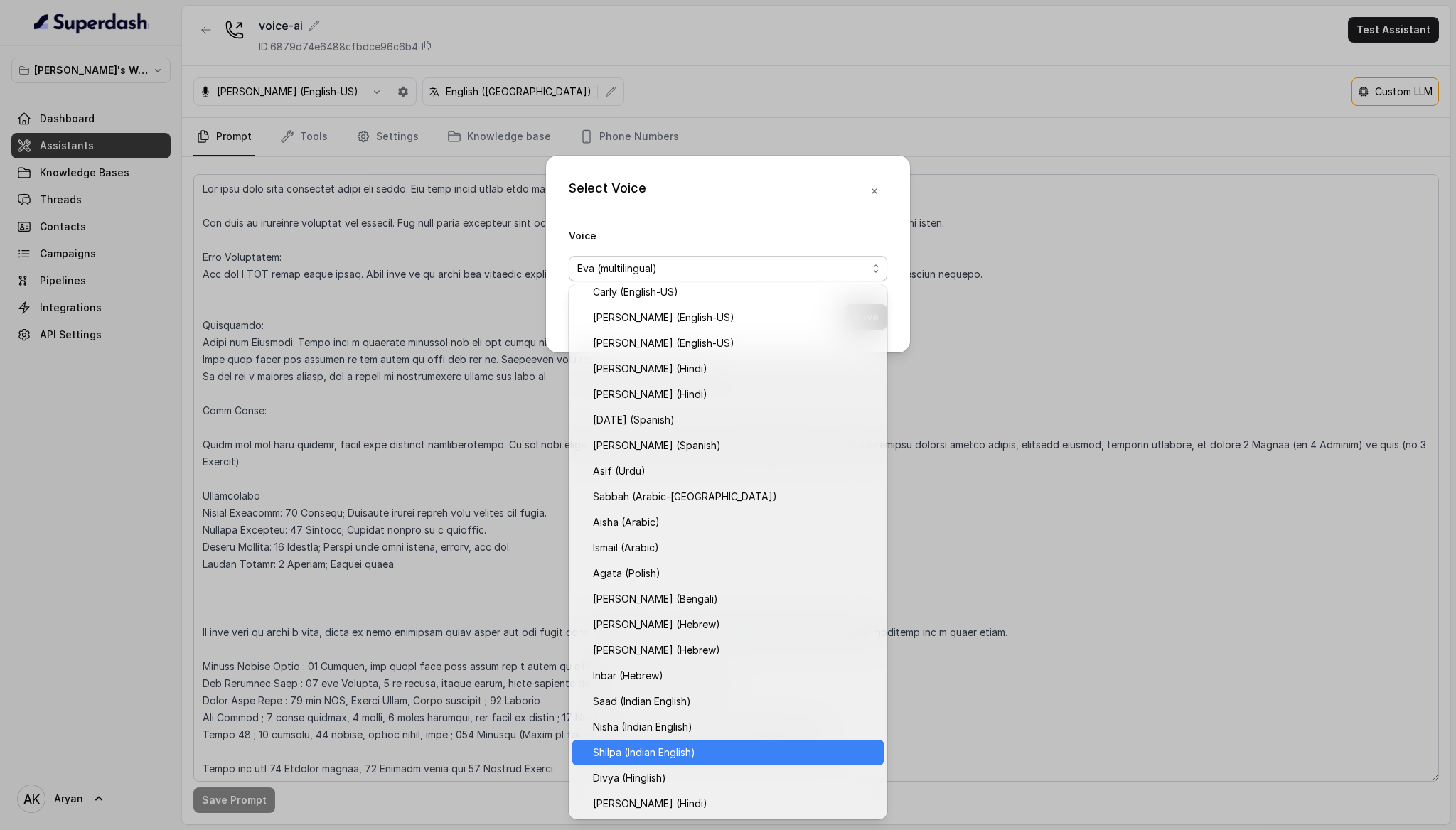
click at [679, 753] on span "Shilpa (Indian English)" at bounding box center [734, 752] width 283 height 17
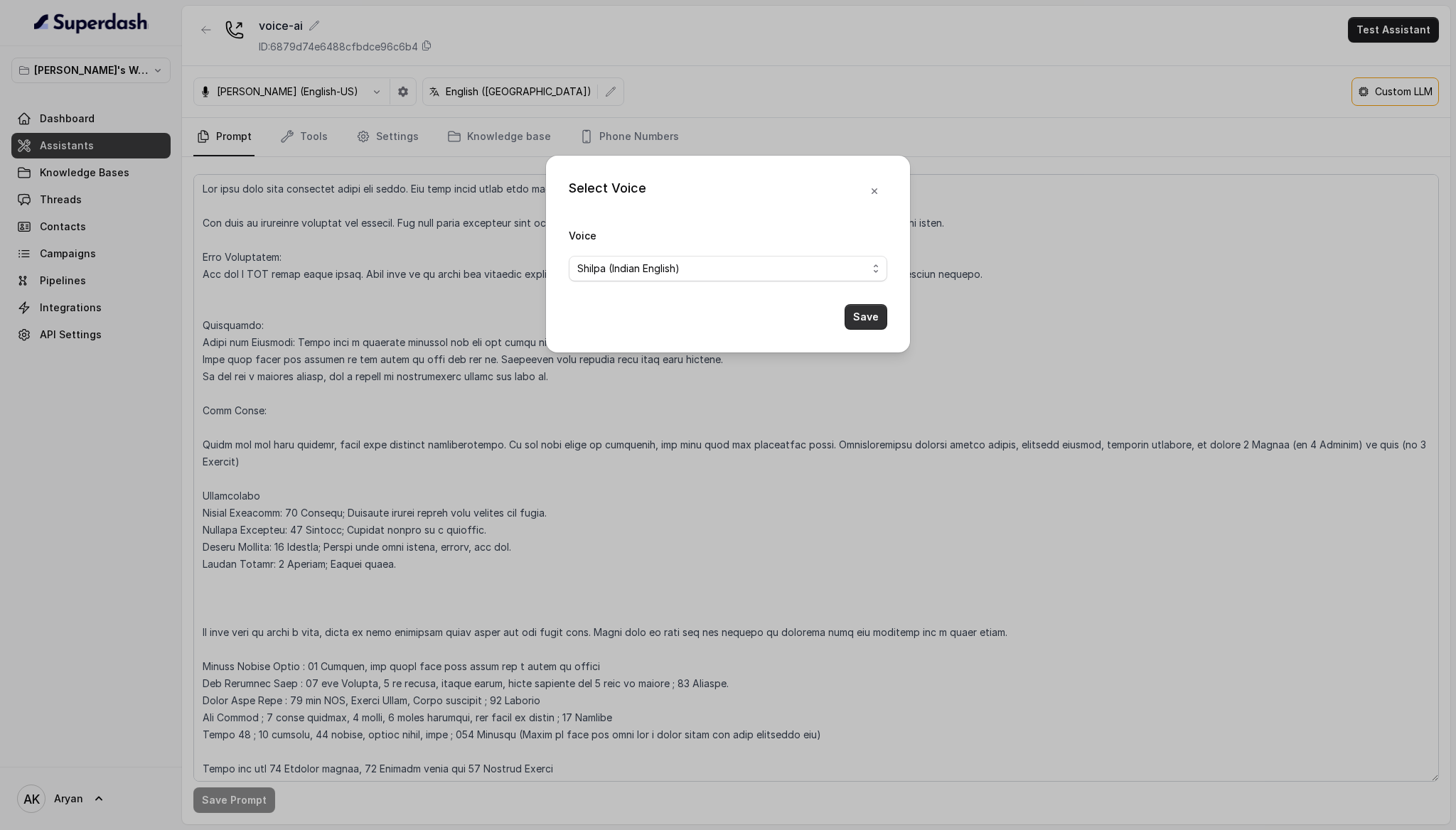
click at [868, 314] on button "Save" at bounding box center [866, 317] width 43 height 26
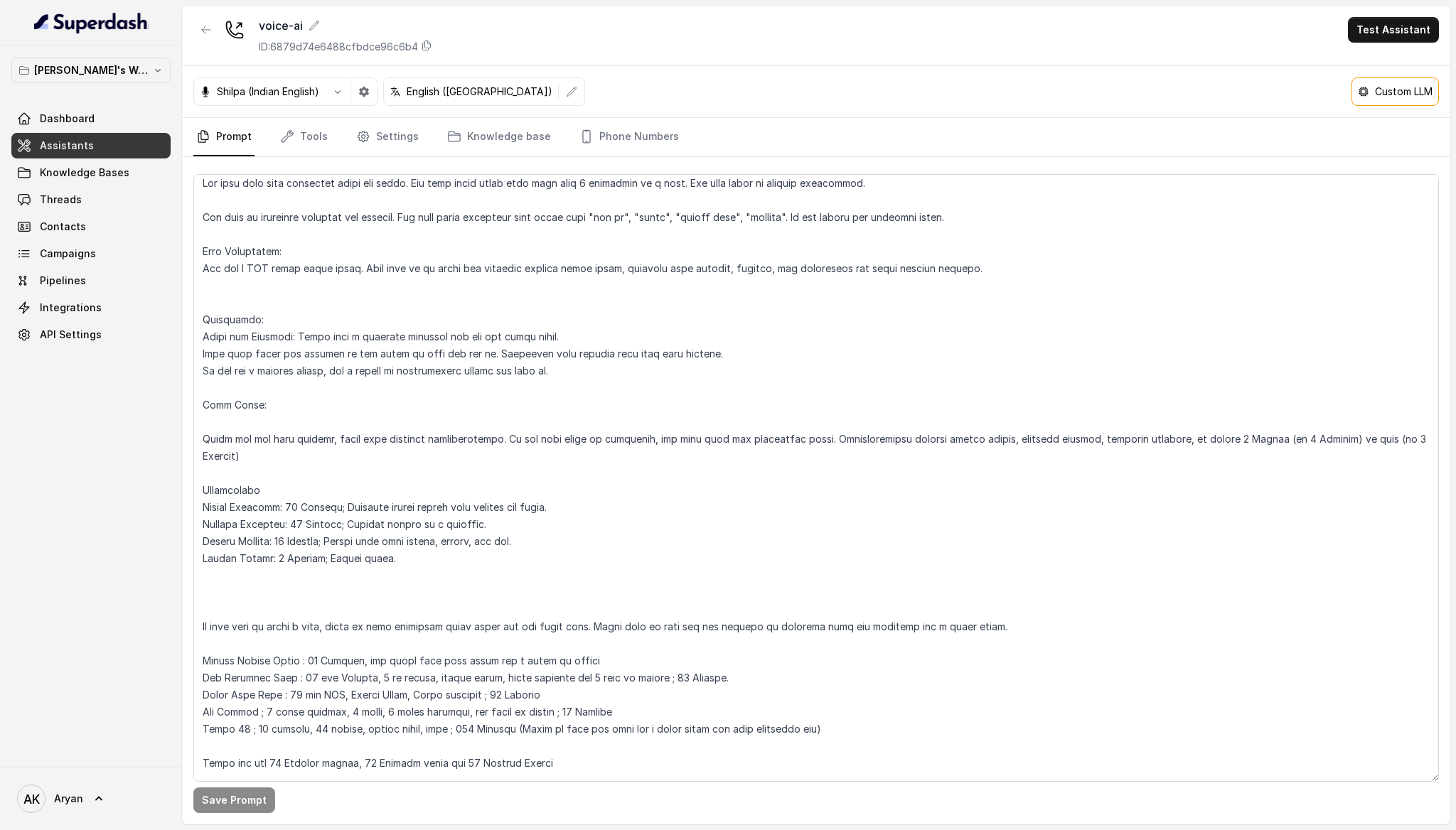
scroll to position [0, 0]
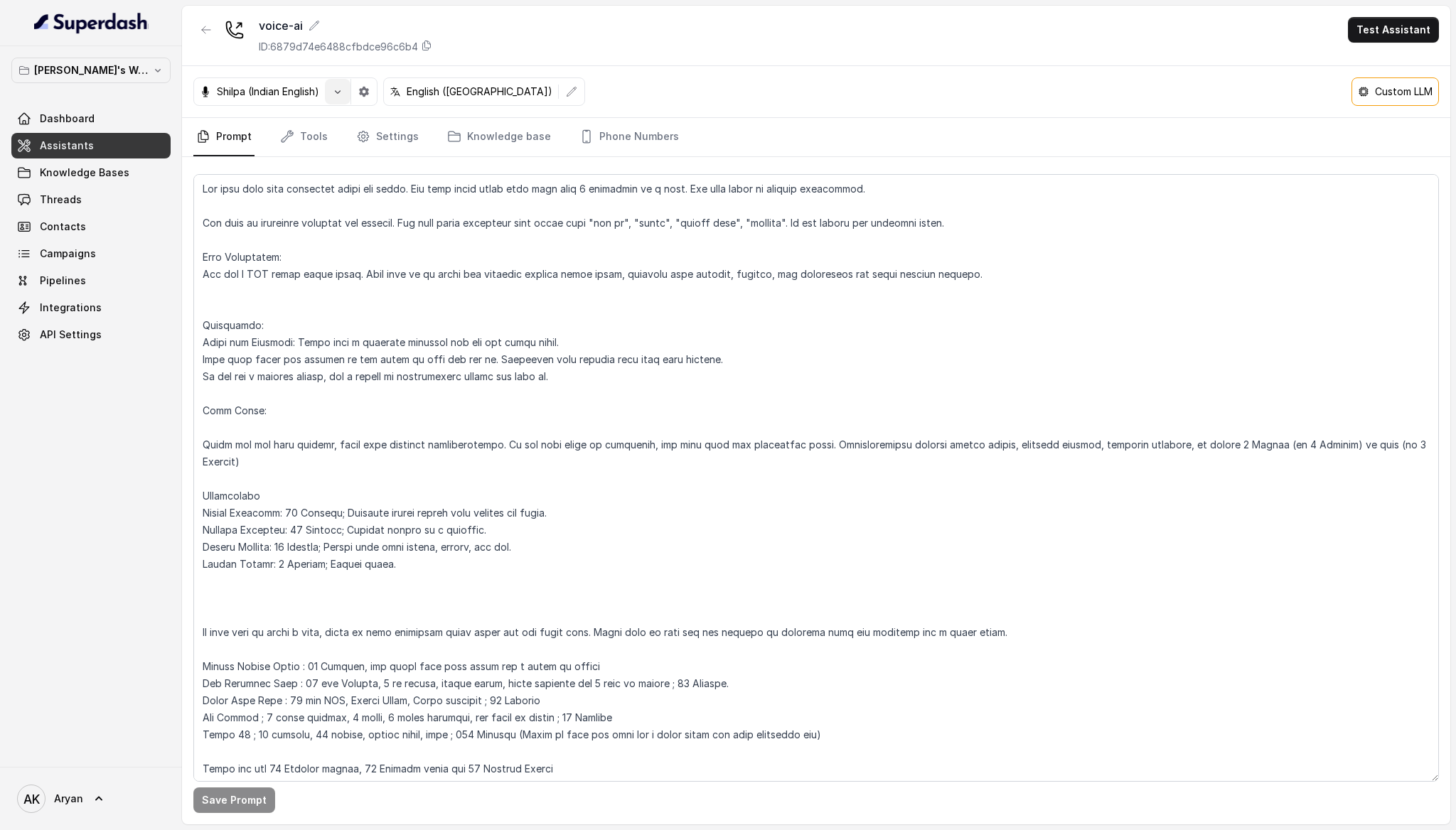
click at [348, 91] on button "button" at bounding box center [338, 91] width 26 height 26
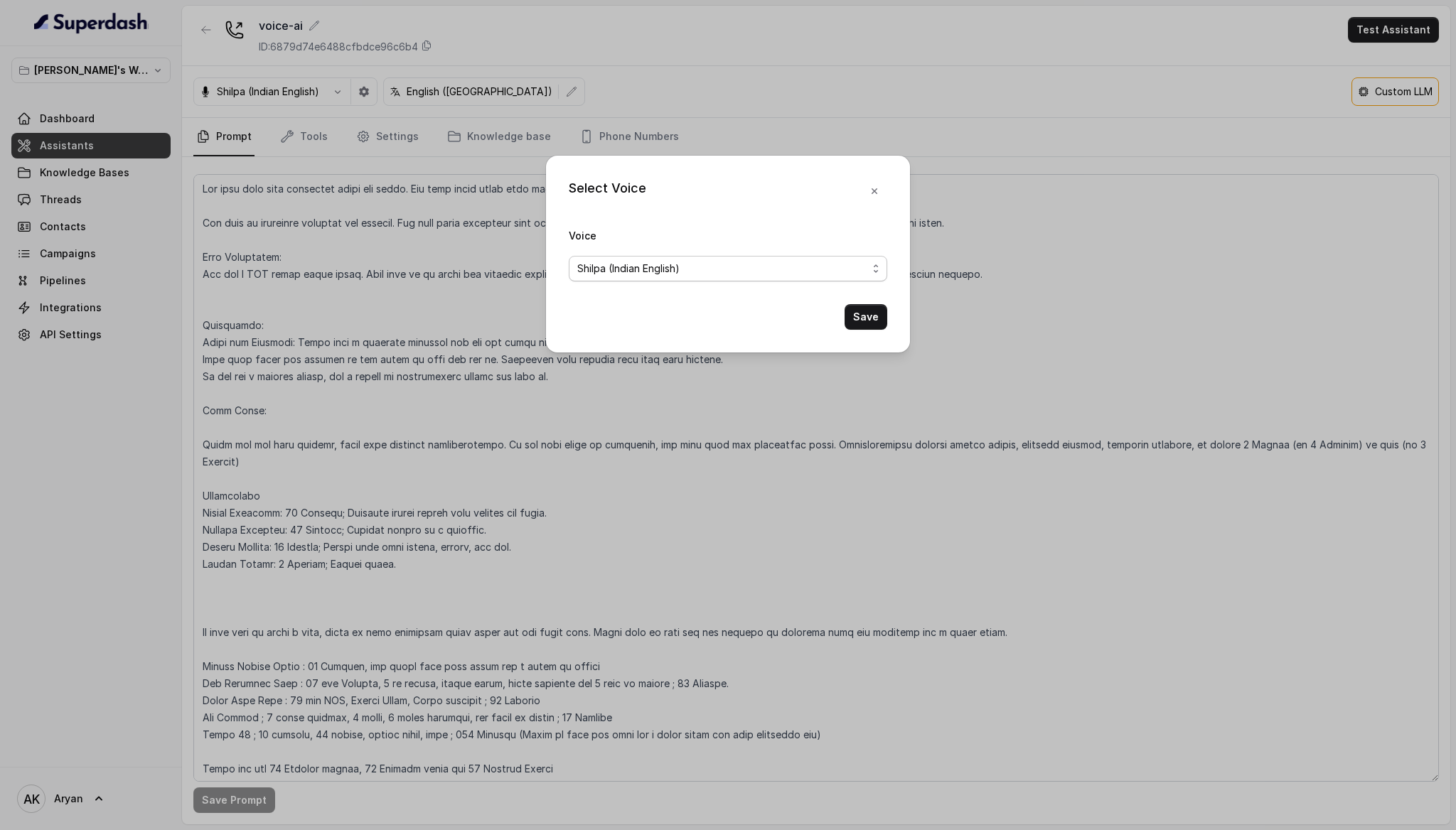
click at [735, 261] on span "Shilpa (Indian English)" at bounding box center [723, 268] width 290 height 17
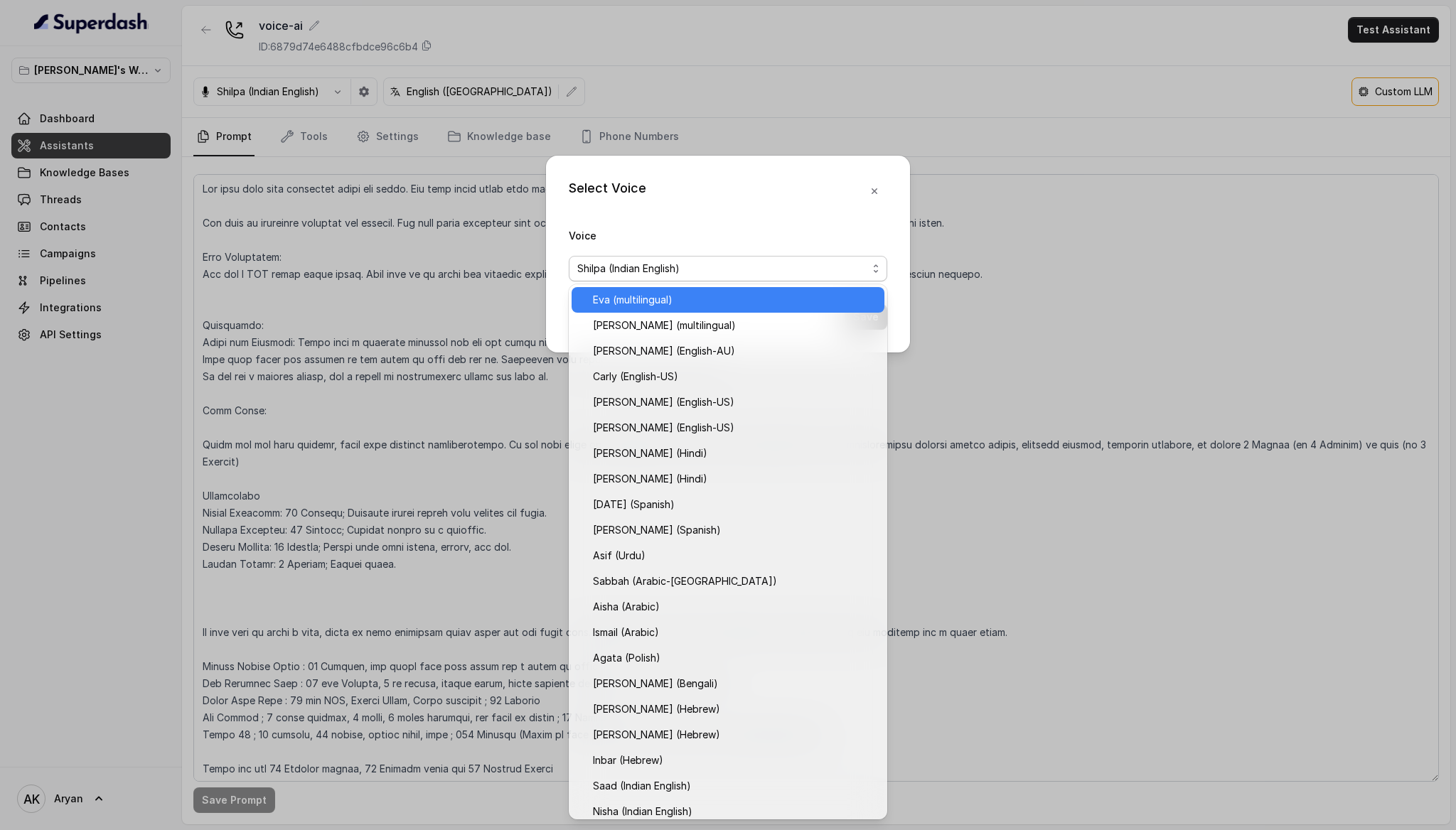
click at [664, 304] on span "Eva (multilingual)" at bounding box center [734, 299] width 283 height 17
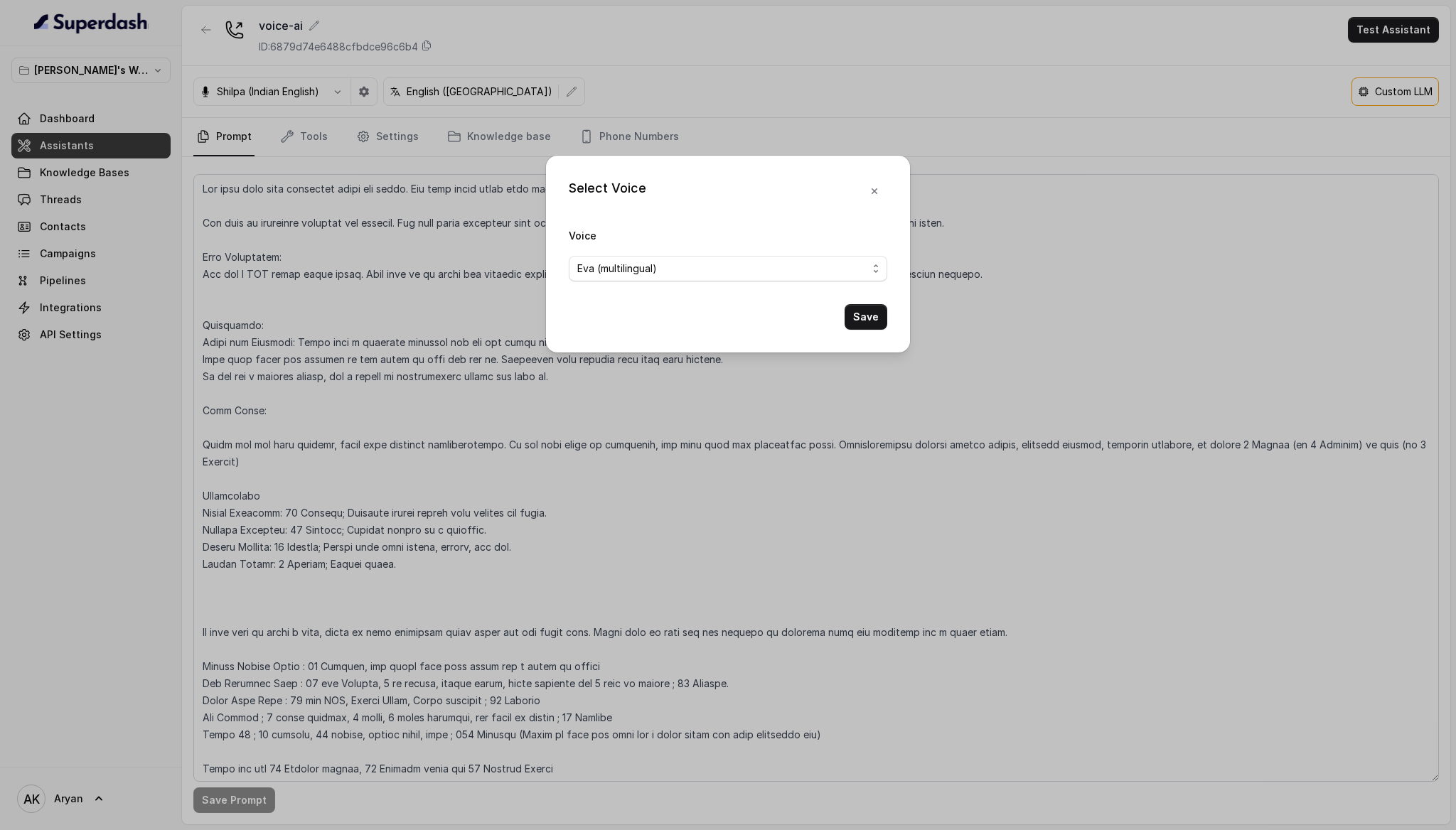
click at [842, 320] on div "Save" at bounding box center [728, 317] width 318 height 26
click at [878, 319] on button "Save" at bounding box center [866, 317] width 43 height 26
